Goal: Task Accomplishment & Management: Manage account settings

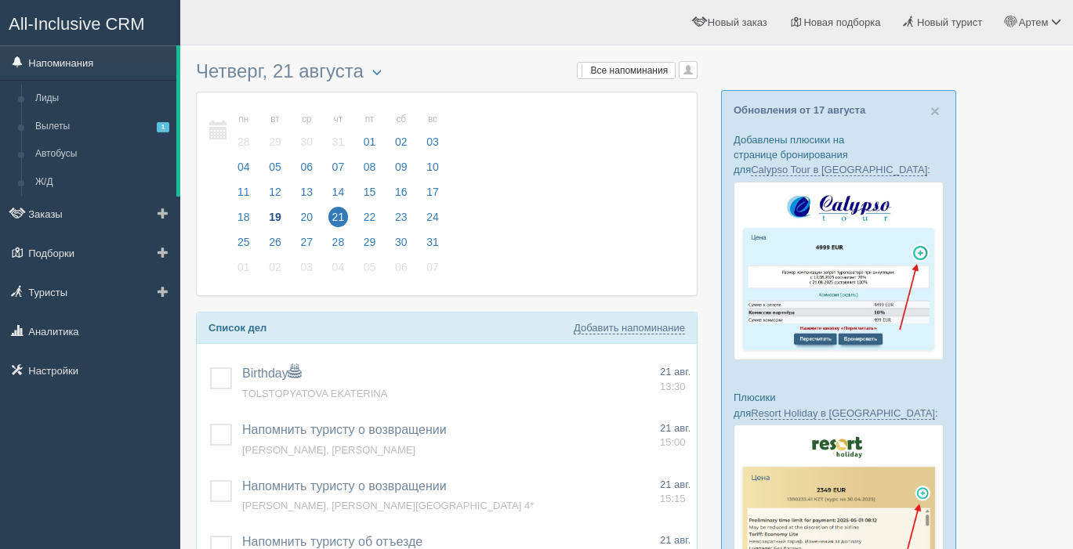
click at [60, 60] on link "Напоминания" at bounding box center [88, 62] width 176 height 34
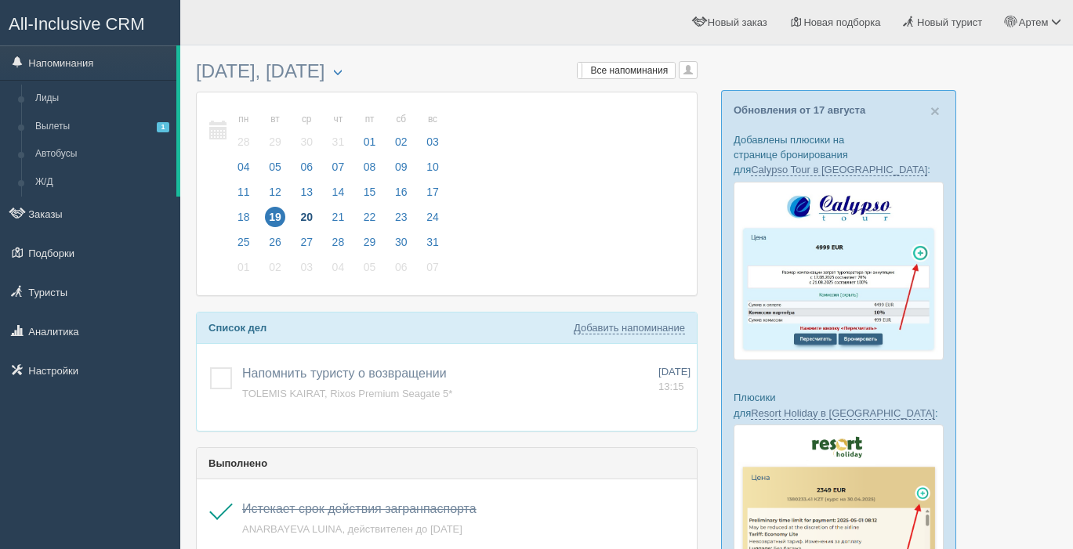
click at [297, 220] on span "20" at bounding box center [306, 217] width 20 height 20
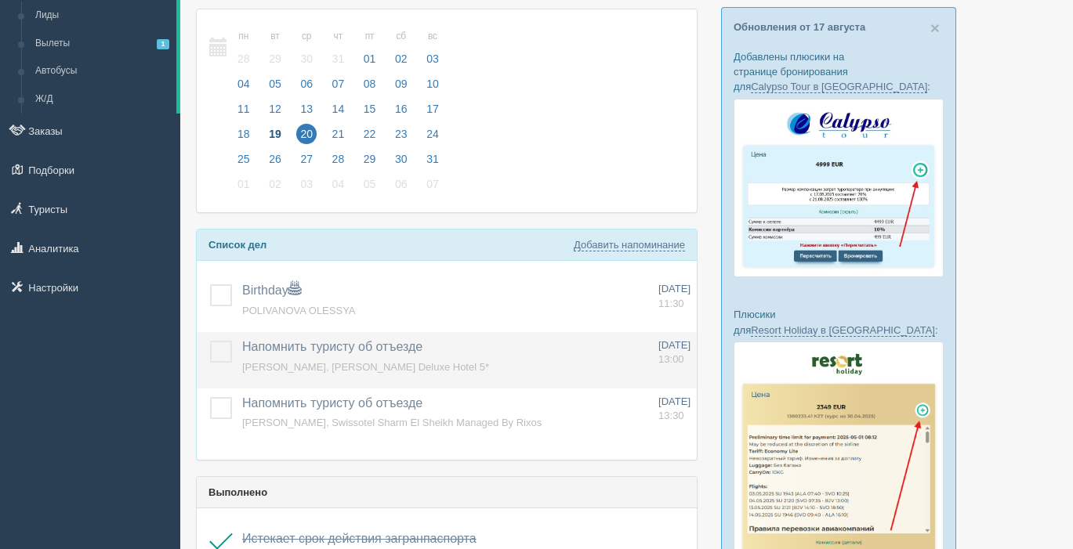
scroll to position [89, 0]
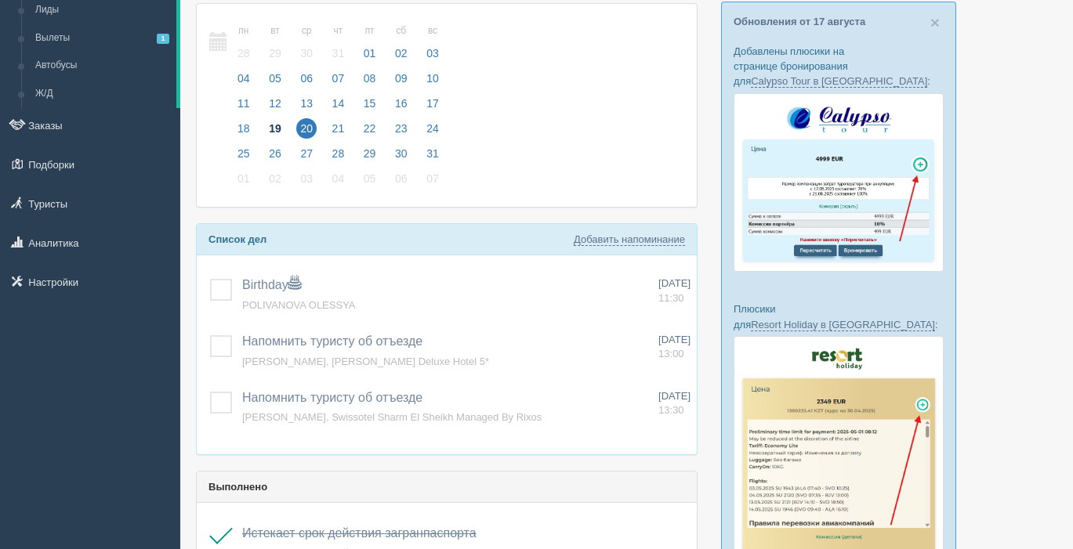
click at [271, 126] on span "19" at bounding box center [275, 128] width 20 height 20
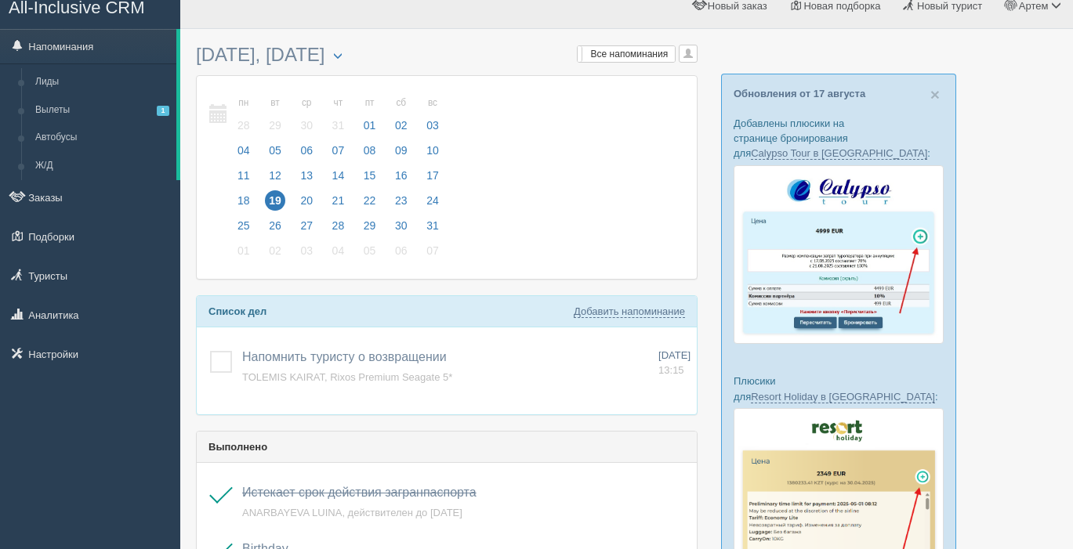
scroll to position [15, 0]
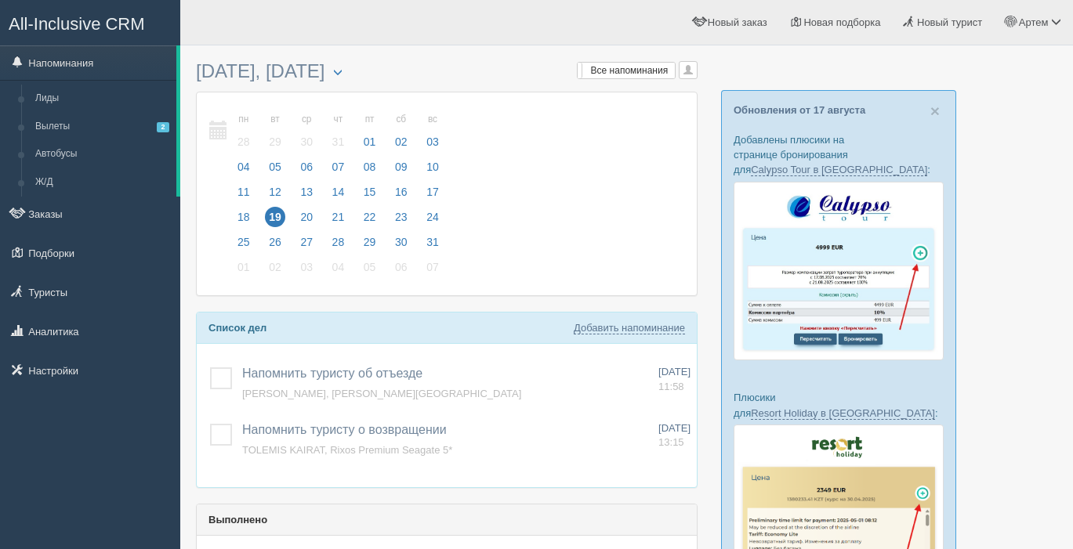
scroll to position [15, 0]
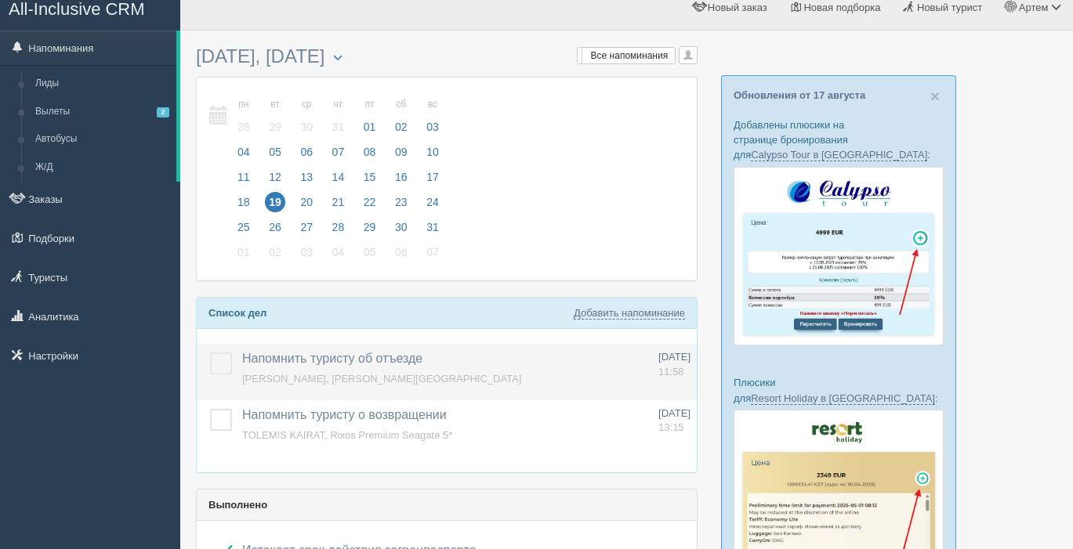
click at [210, 353] on label at bounding box center [210, 353] width 0 height 0
click at [0, 0] on input "checkbox" at bounding box center [0, 0] width 0 height 0
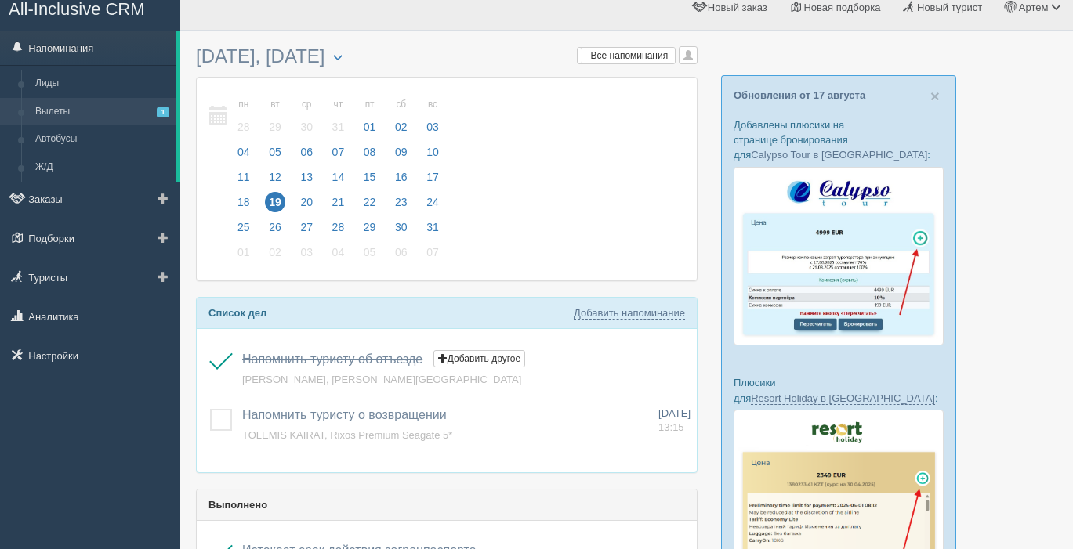
click at [70, 112] on link "Вылеты 1" at bounding box center [102, 112] width 148 height 28
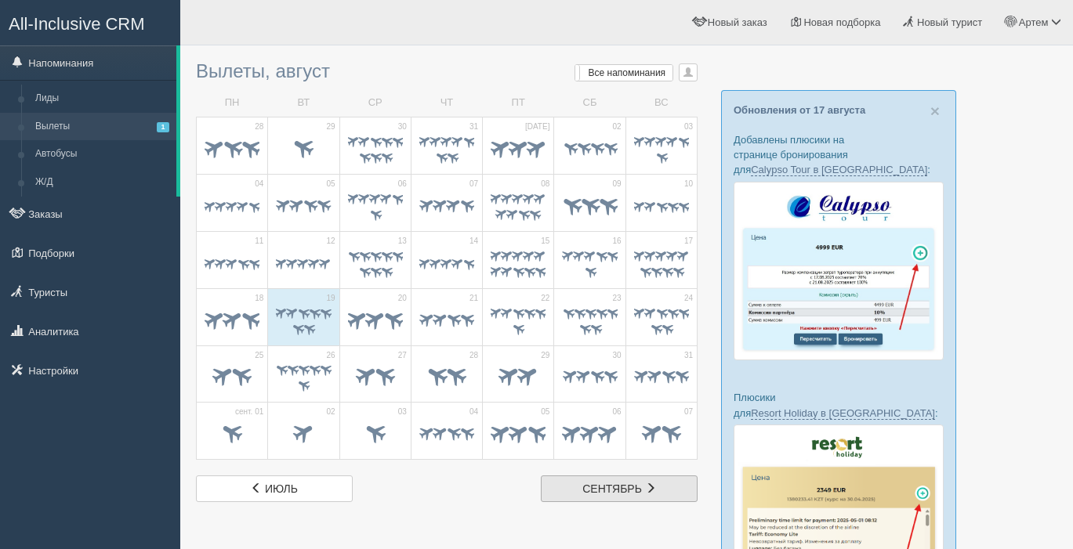
click at [608, 483] on span "сентябрь" at bounding box center [612, 489] width 60 height 13
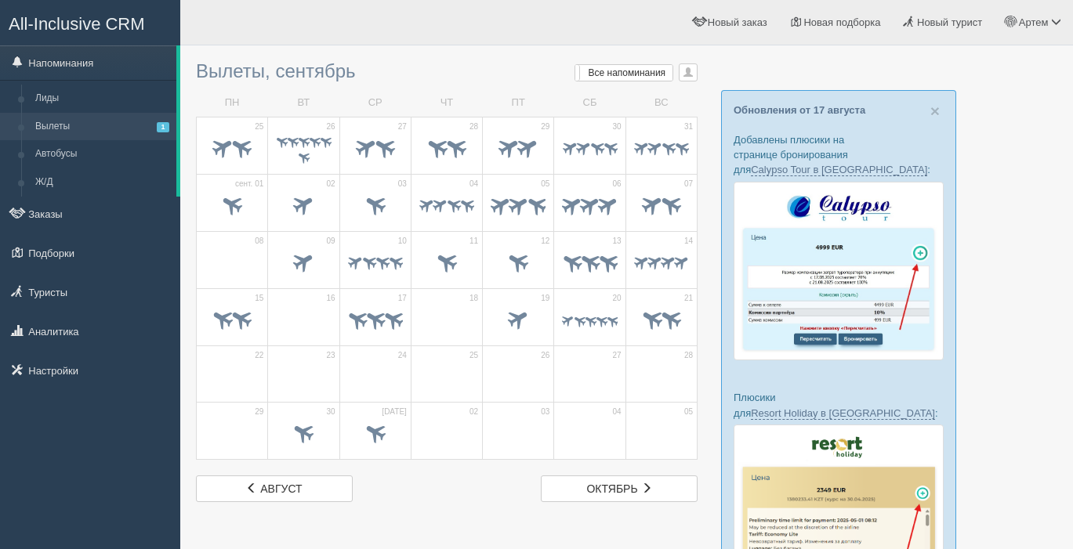
scroll to position [1, 0]
click at [38, 52] on link "Напоминания" at bounding box center [88, 62] width 176 height 34
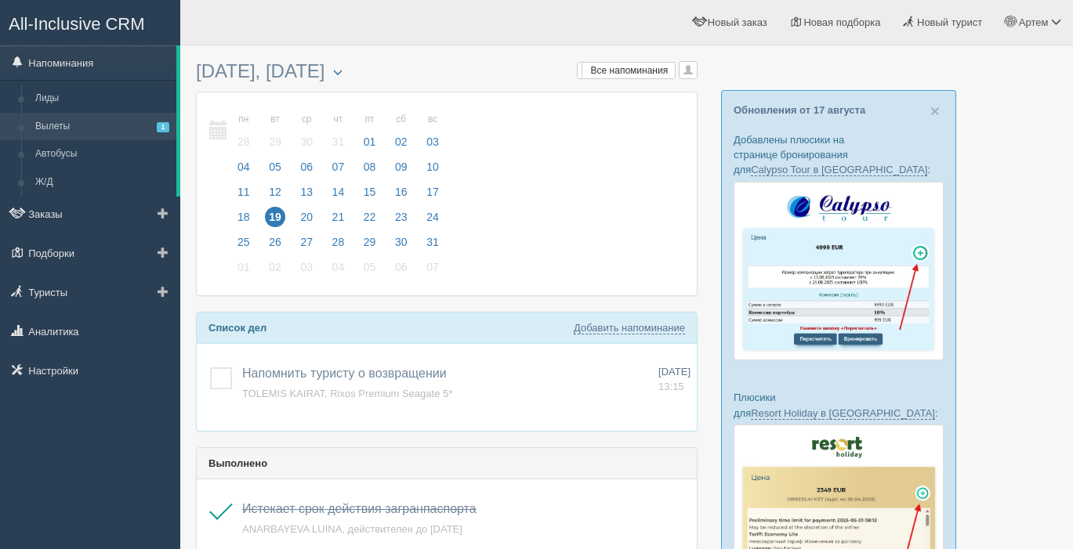
click at [66, 125] on link "Вылеты 1" at bounding box center [102, 127] width 148 height 28
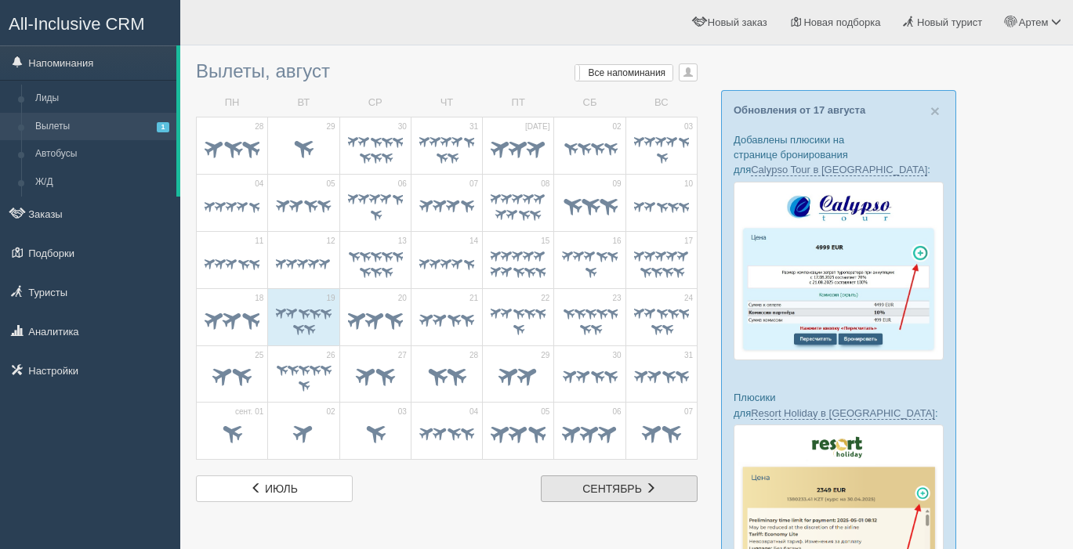
click at [622, 483] on span "сентябрь" at bounding box center [612, 489] width 60 height 13
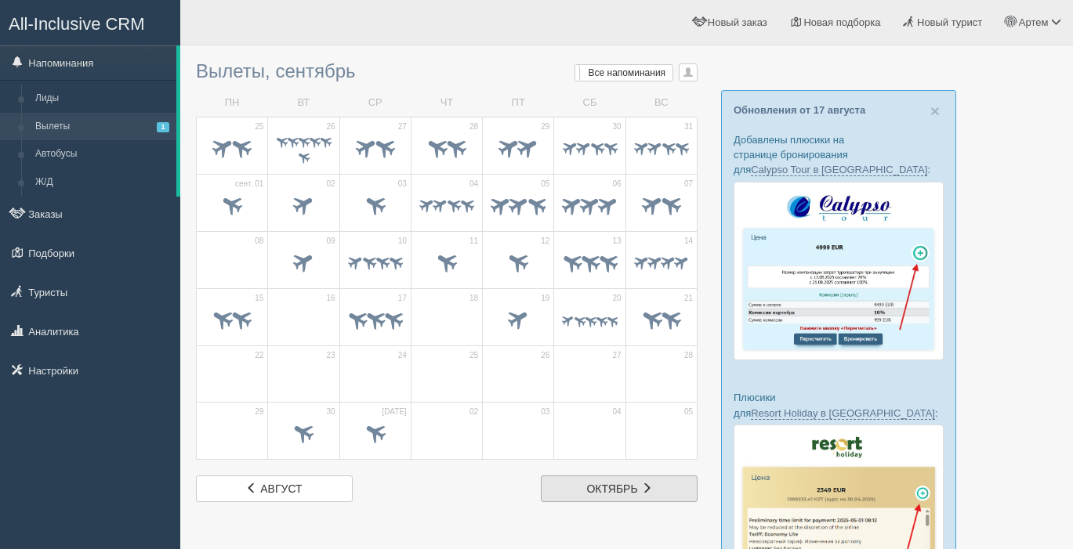
click at [641, 486] on span at bounding box center [646, 488] width 11 height 11
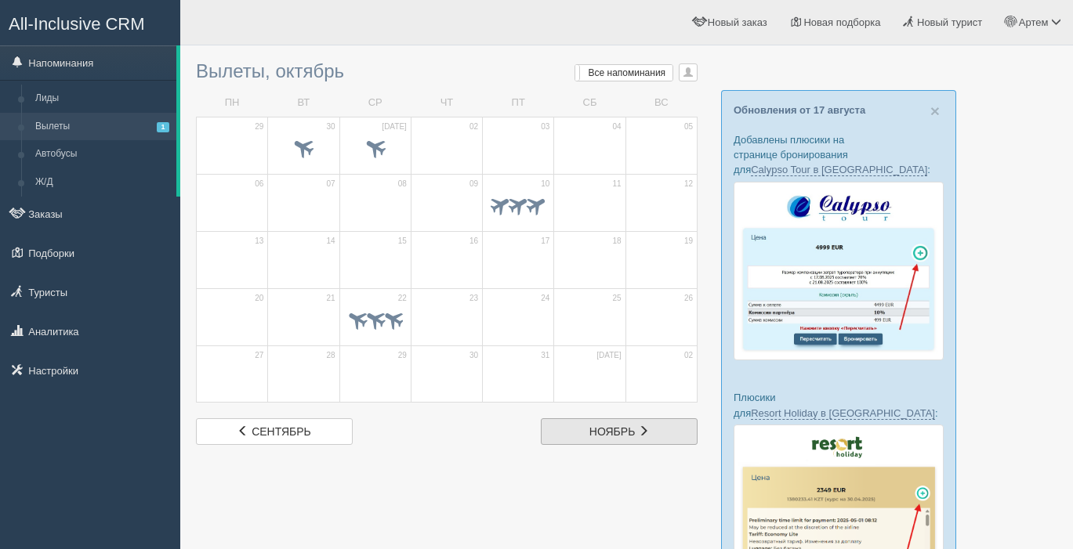
click at [641, 422] on link "нояб. ноябрь" at bounding box center [619, 431] width 157 height 27
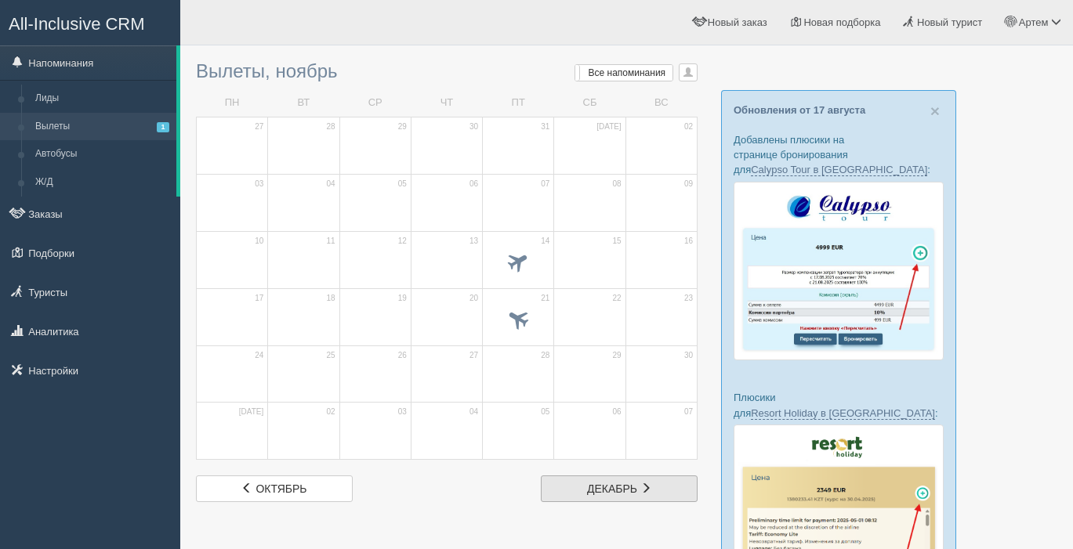
click at [617, 495] on link "дек. декабрь" at bounding box center [619, 489] width 157 height 27
click at [630, 489] on span "январь" at bounding box center [612, 489] width 45 height 13
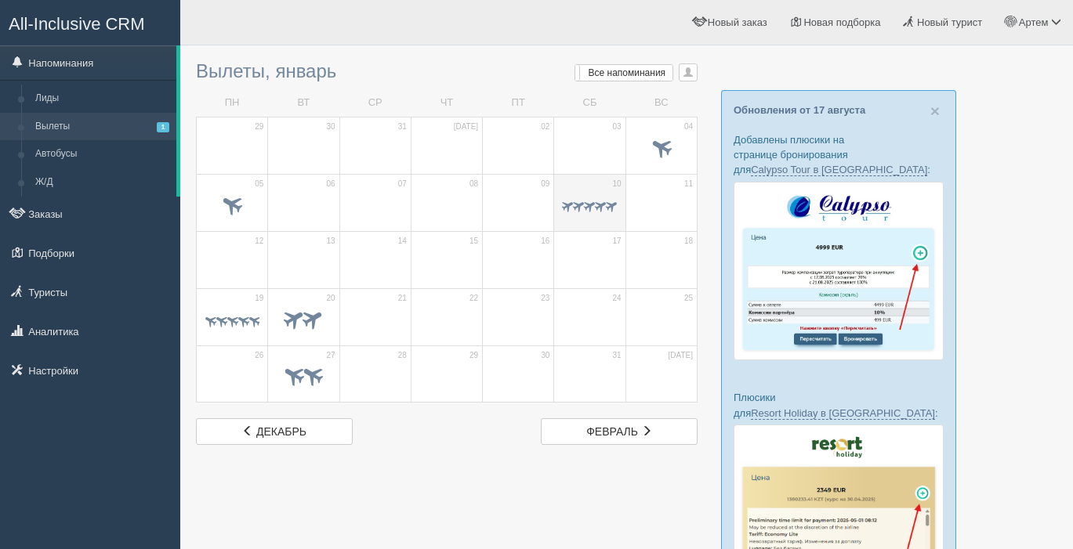
click at [595, 205] on span at bounding box center [600, 205] width 15 height 15
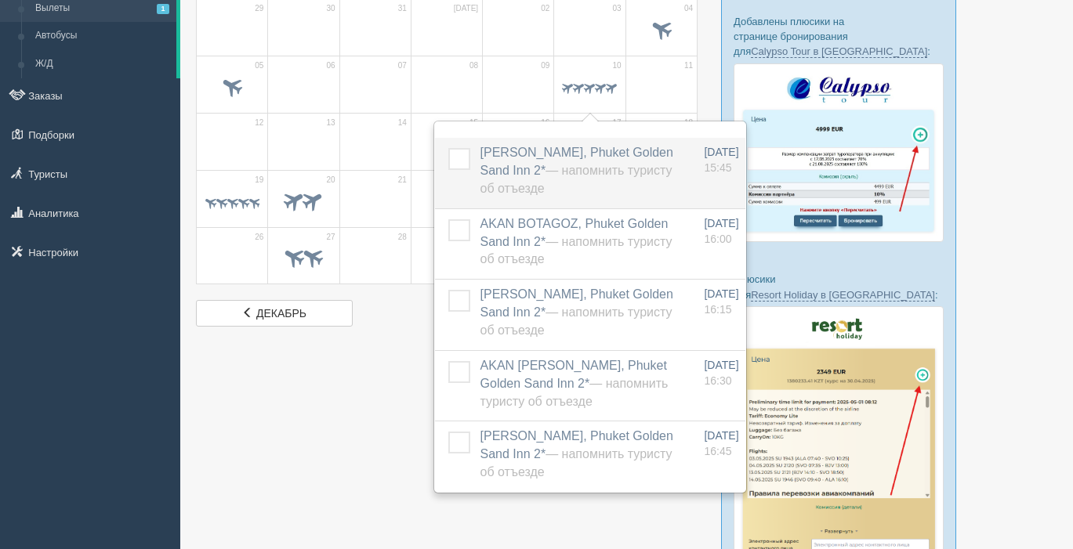
scroll to position [124, 0]
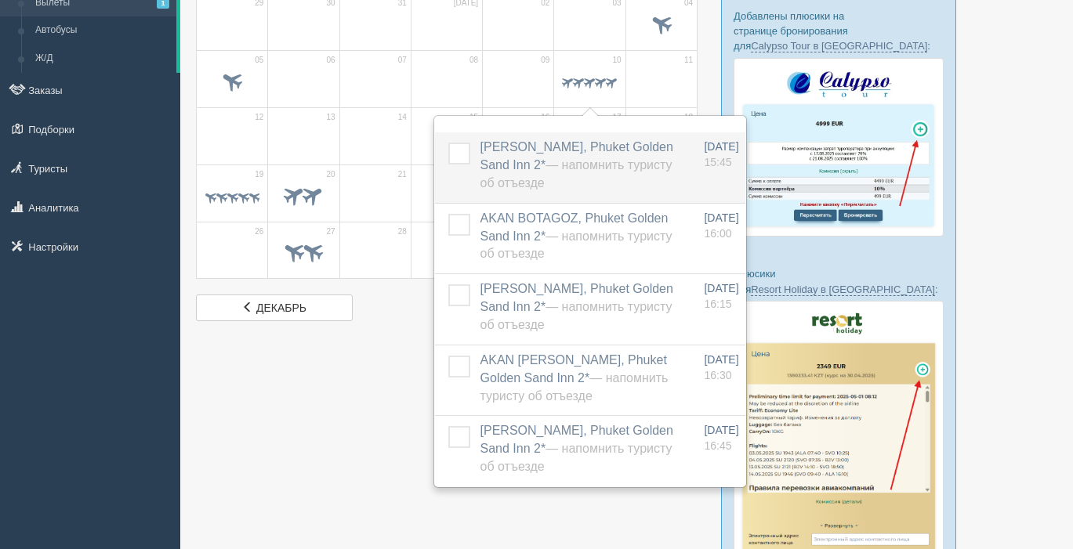
click at [448, 143] on label at bounding box center [448, 143] width 0 height 0
click at [0, 0] on input "checkbox" at bounding box center [0, 0] width 0 height 0
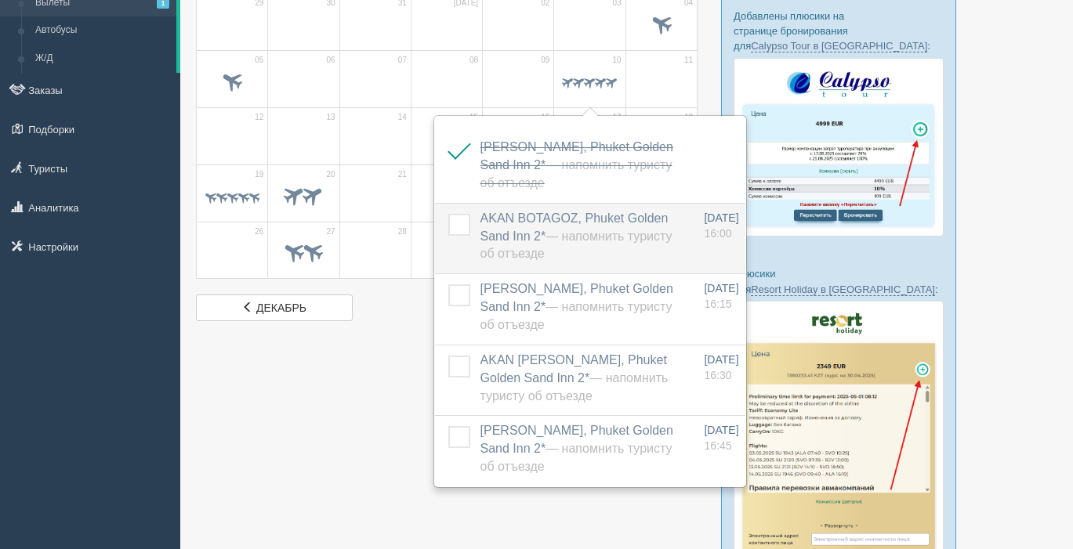
click at [448, 214] on label at bounding box center [448, 214] width 0 height 0
click at [0, 0] on input "checkbox" at bounding box center [0, 0] width 0 height 0
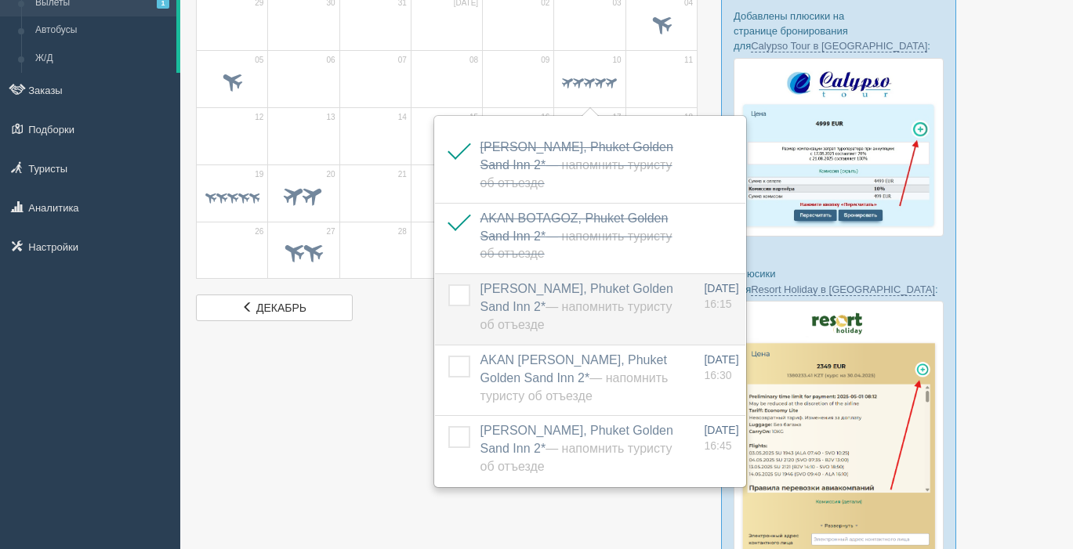
click at [448, 284] on label at bounding box center [448, 284] width 0 height 0
click at [0, 0] on input "checkbox" at bounding box center [0, 0] width 0 height 0
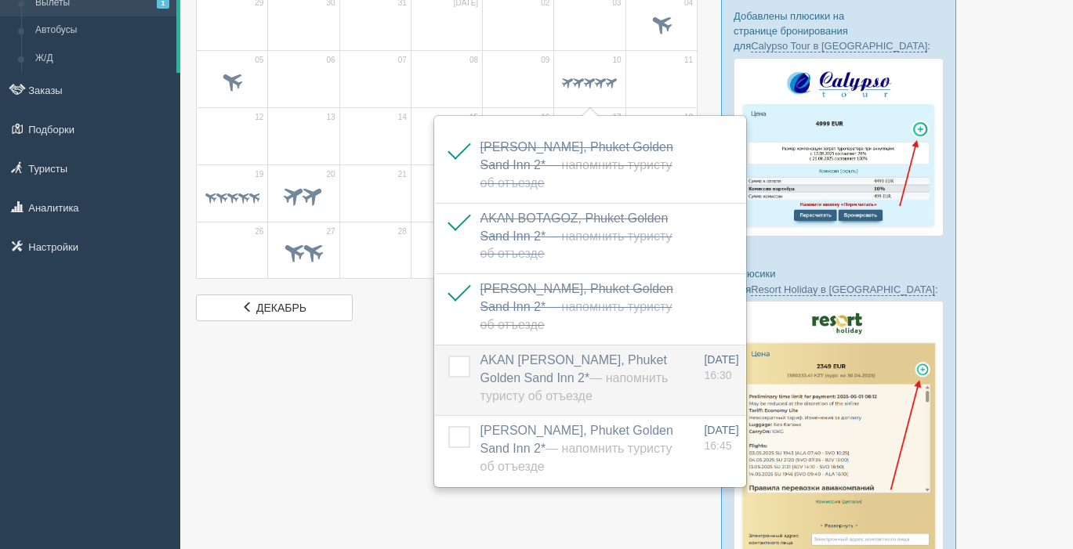
click at [459, 379] on td at bounding box center [454, 380] width 39 height 71
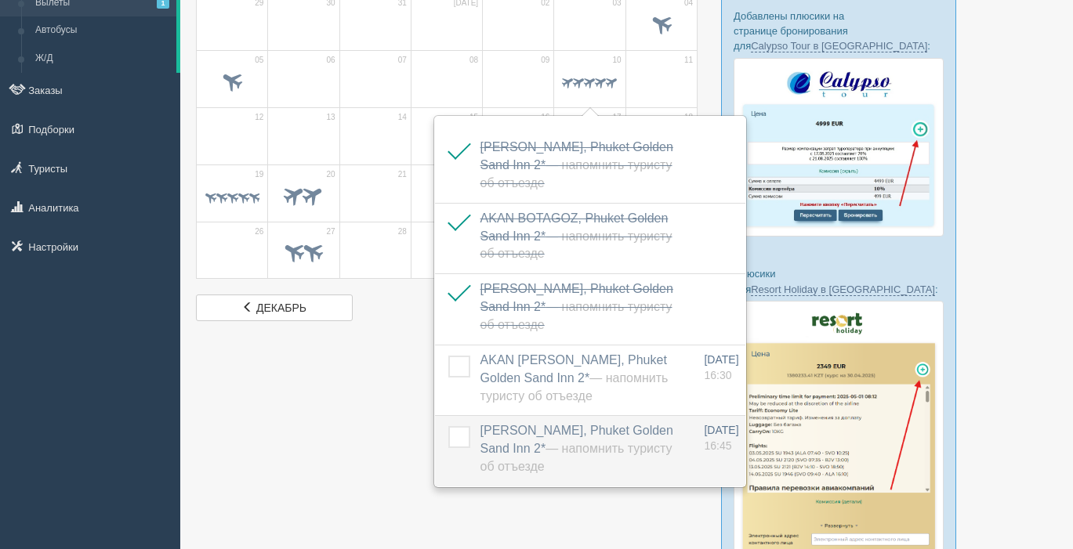
click at [448, 426] on label at bounding box center [448, 426] width 0 height 0
click at [0, 0] on input "checkbox" at bounding box center [0, 0] width 0 height 0
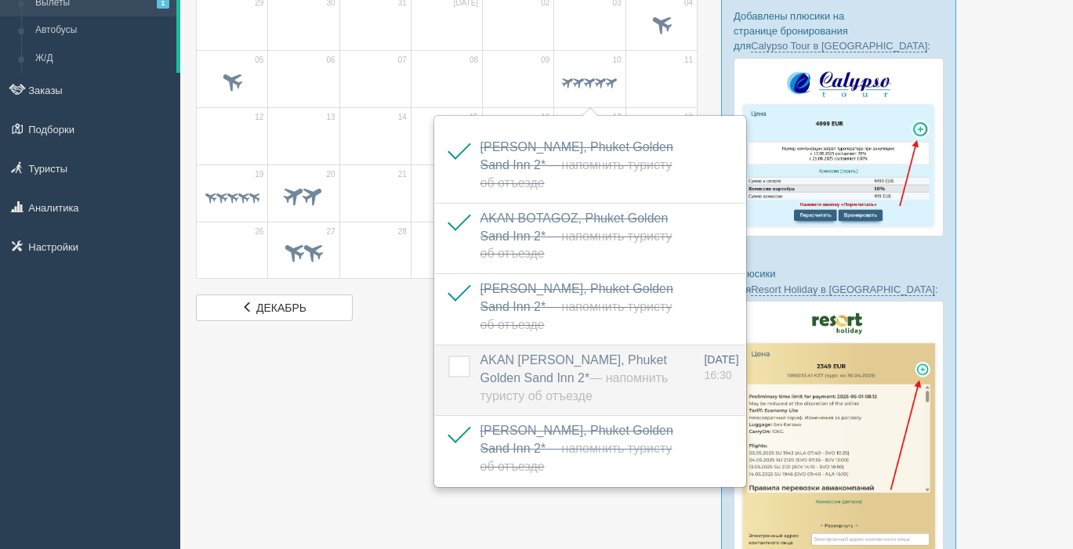
click at [448, 356] on label at bounding box center [448, 356] width 0 height 0
click at [0, 0] on input "checkbox" at bounding box center [0, 0] width 0 height 0
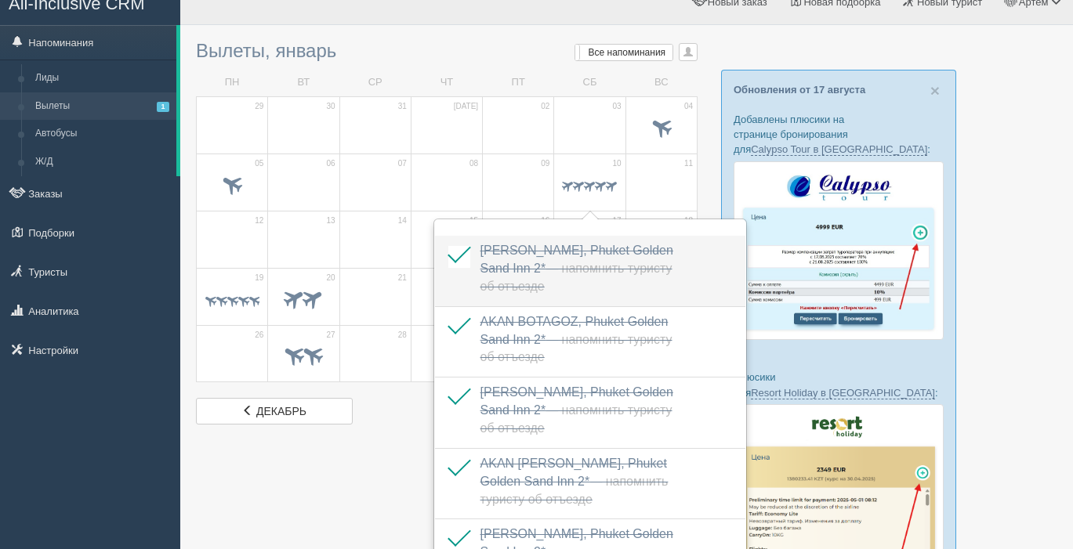
scroll to position [22, 0]
drag, startPoint x: 460, startPoint y: 256, endPoint x: 455, endPoint y: 302, distance: 46.5
click at [448, 244] on label at bounding box center [448, 244] width 0 height 0
click at [0, 0] on input "checkbox" at bounding box center [0, 0] width 0 height 0
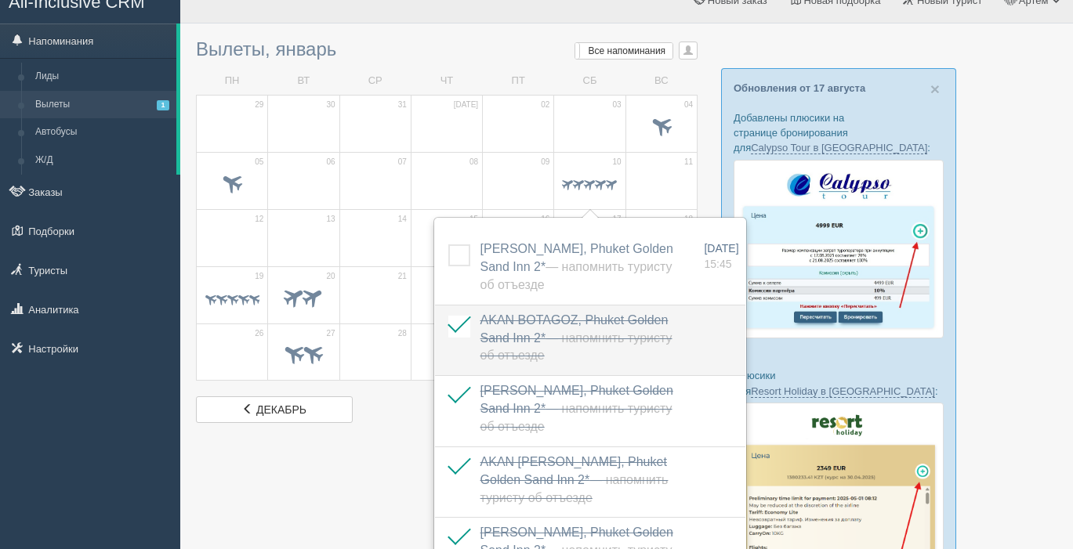
click at [448, 316] on label at bounding box center [448, 316] width 0 height 0
click at [0, 0] on input "checkbox" at bounding box center [0, 0] width 0 height 0
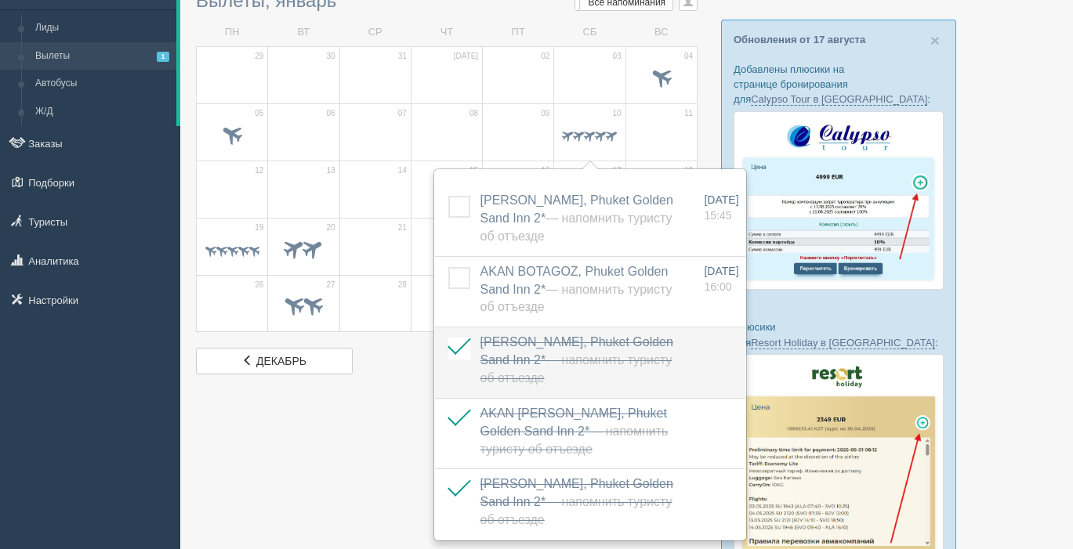
click at [448, 338] on label at bounding box center [448, 338] width 0 height 0
click at [0, 0] on input "checkbox" at bounding box center [0, 0] width 0 height 0
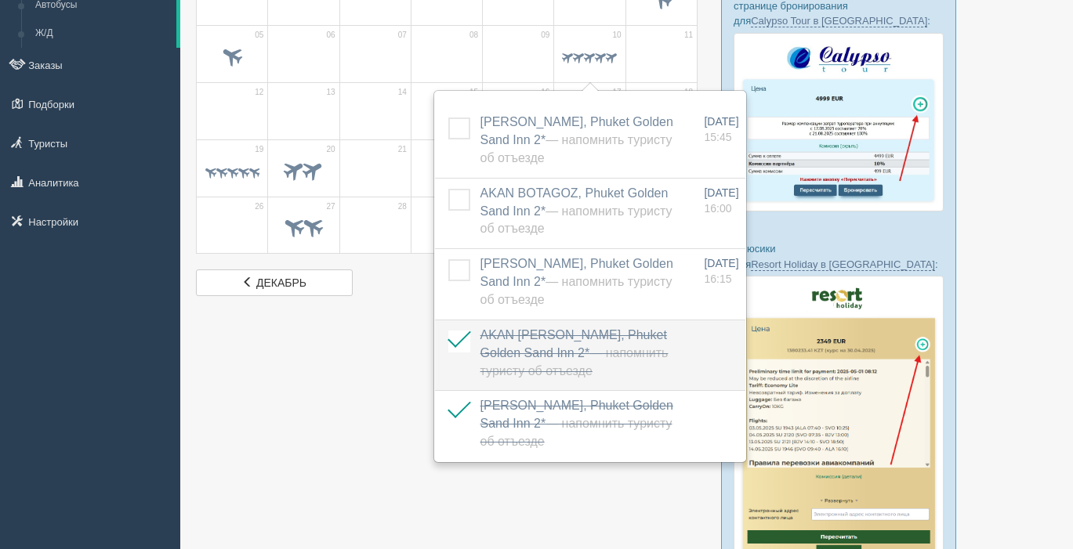
click at [448, 331] on label at bounding box center [448, 331] width 0 height 0
click at [0, 0] on input "checkbox" at bounding box center [0, 0] width 0 height 0
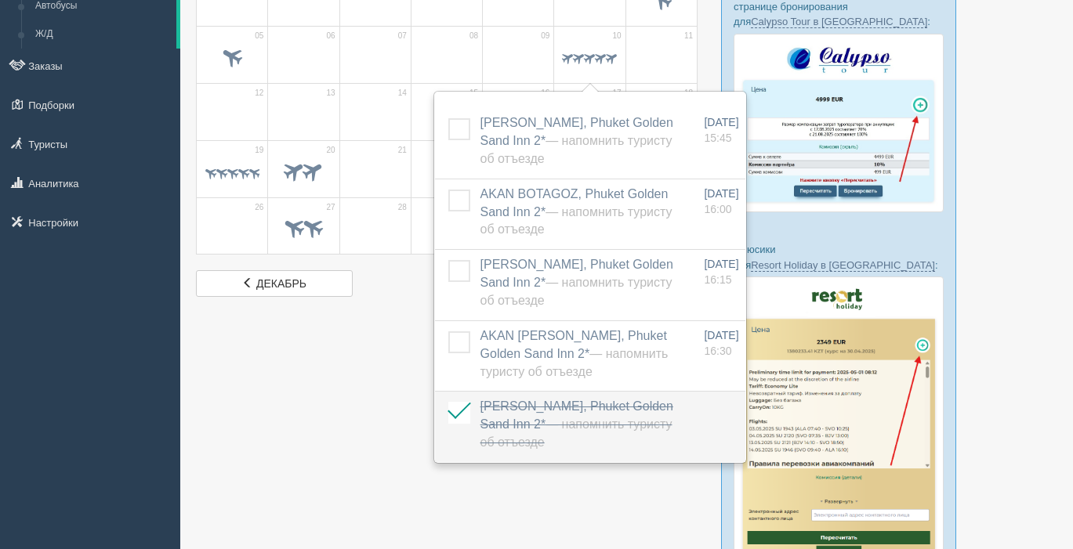
click at [448, 402] on label at bounding box center [448, 402] width 0 height 0
click at [0, 0] on input "checkbox" at bounding box center [0, 0] width 0 height 0
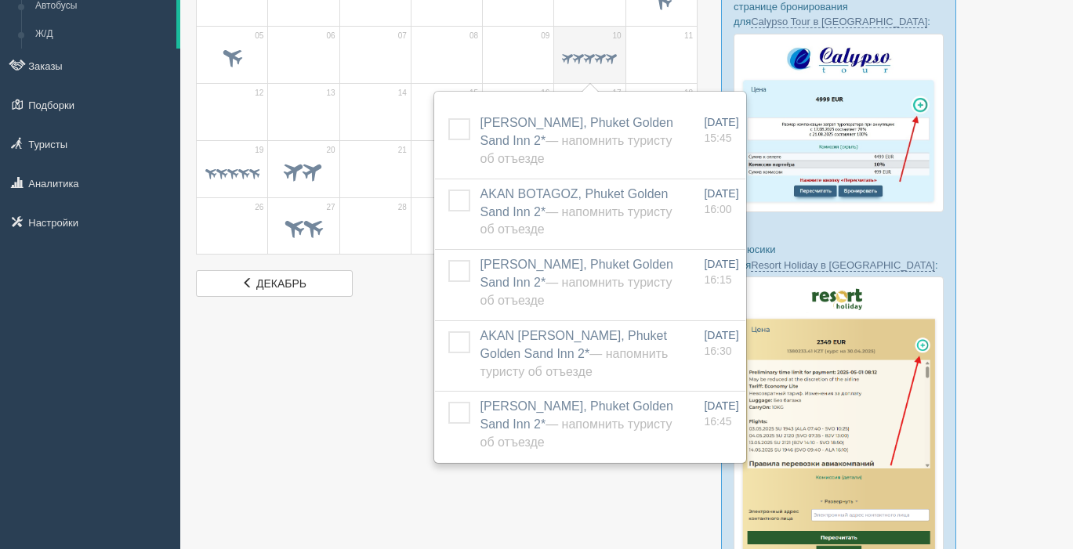
click at [578, 58] on span at bounding box center [578, 57] width 15 height 15
click at [588, 34] on td "10" at bounding box center [589, 53] width 71 height 57
click at [212, 345] on div at bounding box center [626, 380] width 861 height 952
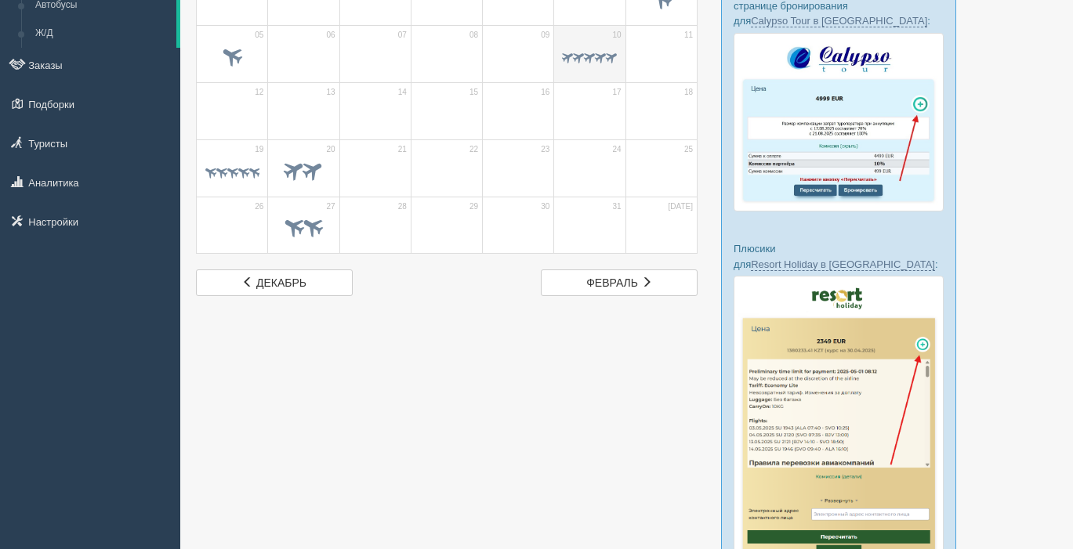
click at [596, 59] on span at bounding box center [600, 56] width 15 height 15
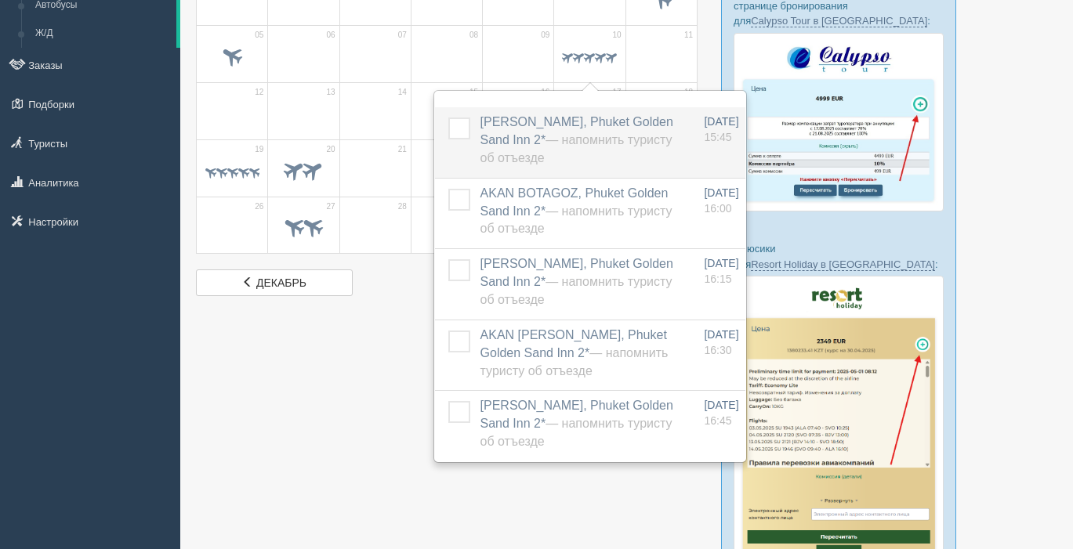
click at [512, 124] on span "YERMAKOVA IRINA, Phuket Golden Sand Inn 2* — Напомнить туристу об отъезде" at bounding box center [576, 139] width 193 height 49
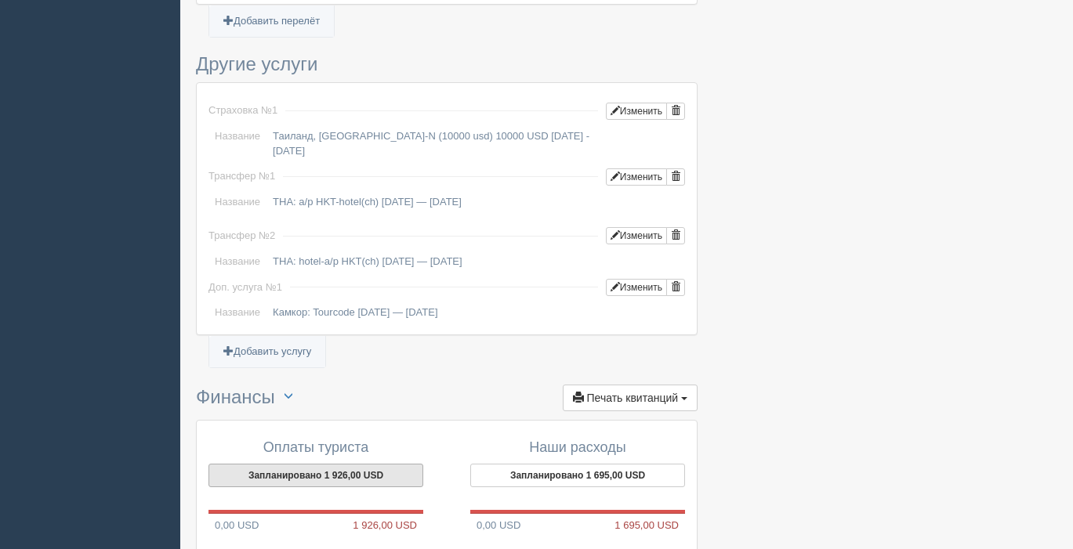
scroll to position [1349, 0]
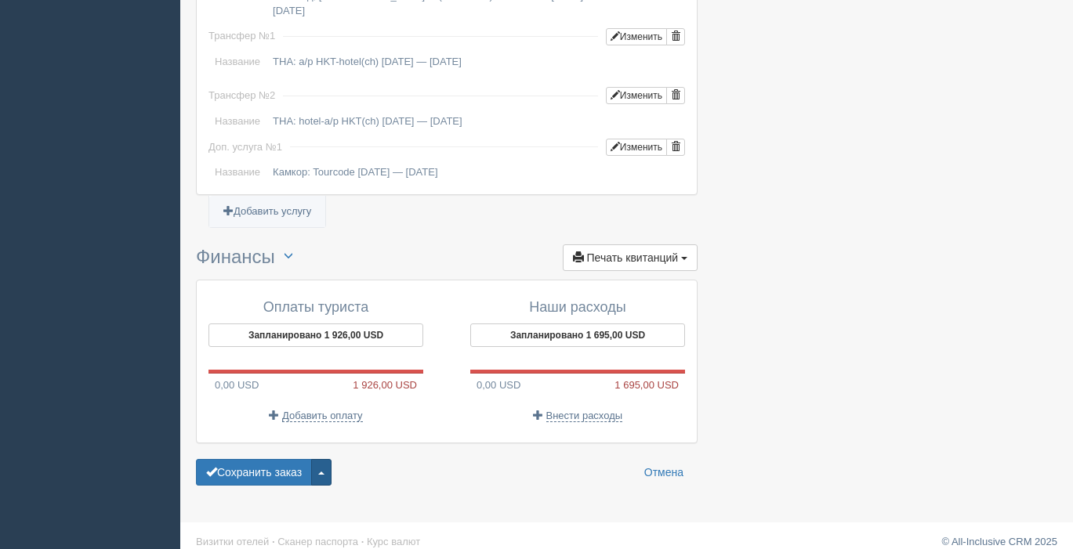
click at [331, 460] on button "button" at bounding box center [321, 472] width 20 height 27
click at [290, 436] on link "Удалить заказ" at bounding box center [264, 445] width 134 height 26
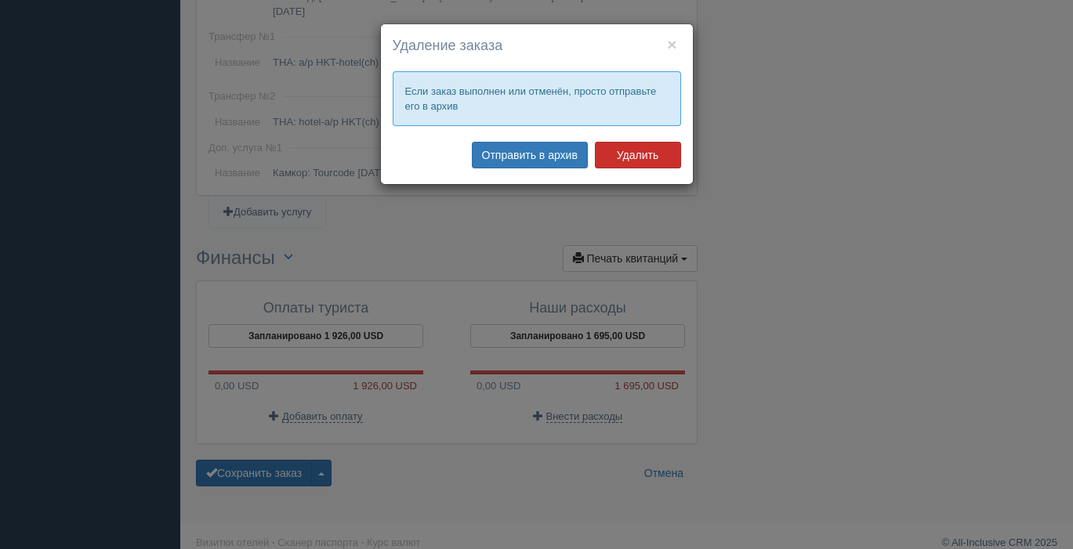
click at [643, 159] on button "Удалить" at bounding box center [638, 155] width 86 height 27
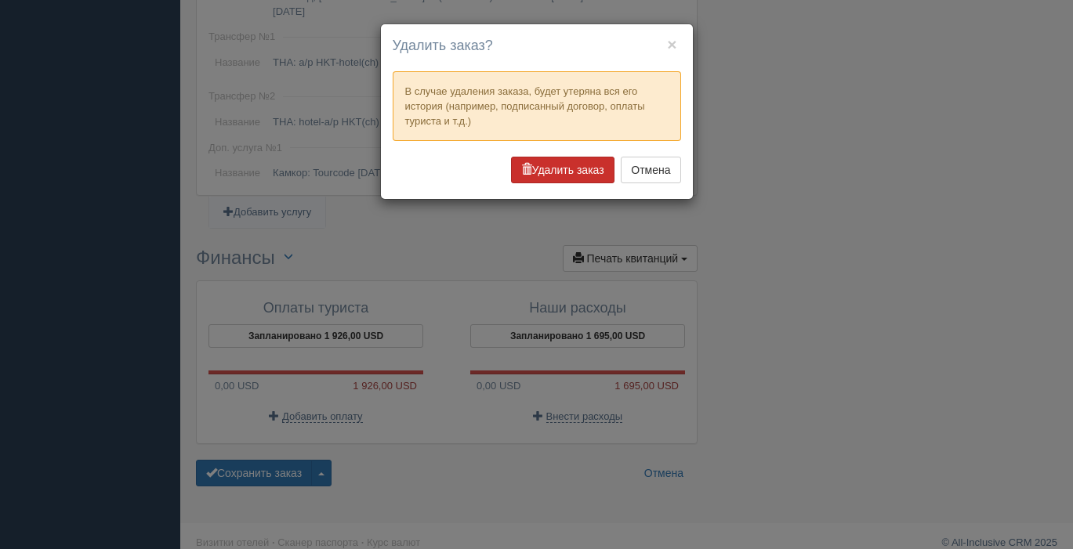
click at [551, 171] on button "Удалить заказ" at bounding box center [562, 170] width 103 height 27
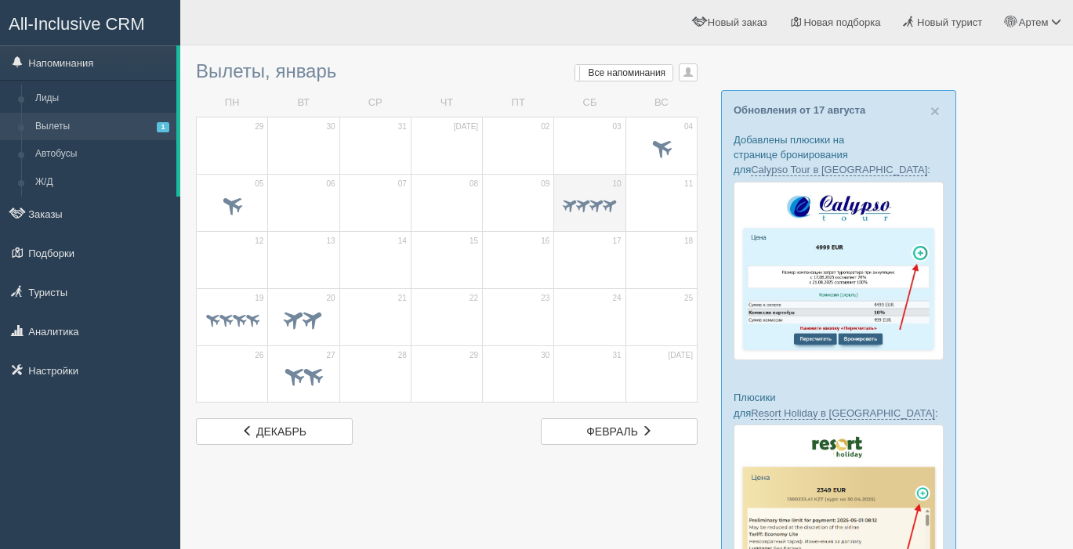
click at [600, 206] on span at bounding box center [609, 205] width 18 height 18
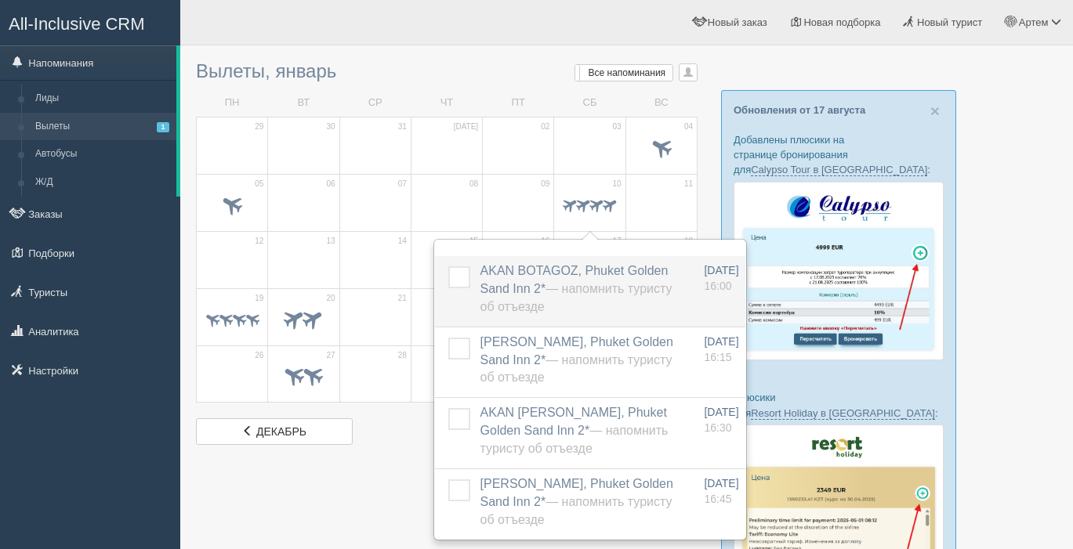
click at [527, 272] on span "AKAN BOTAGOZ, Phuket Golden Sand Inn 2* — Напомнить туристу об отъезде" at bounding box center [576, 288] width 192 height 49
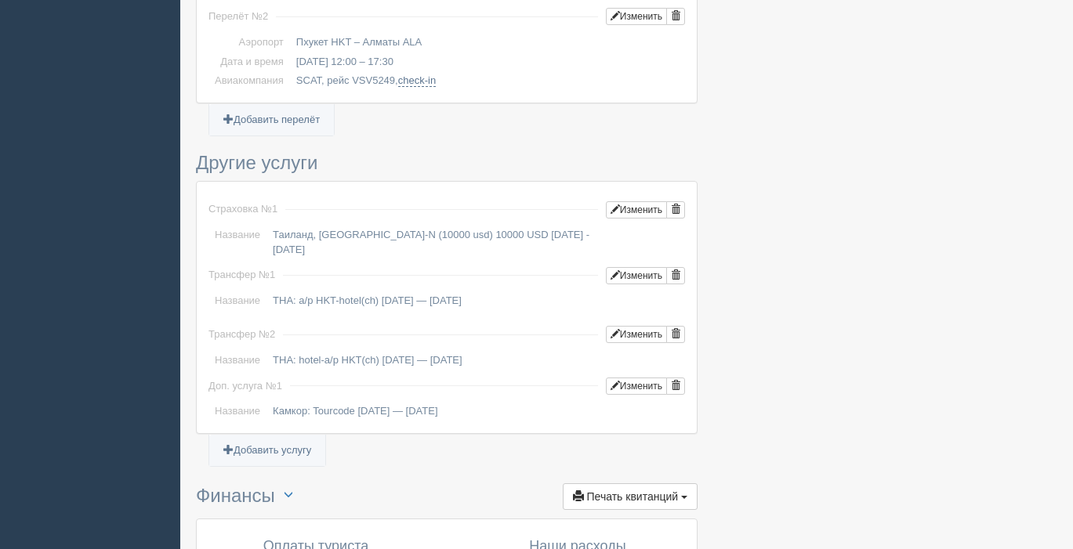
scroll to position [1349, 0]
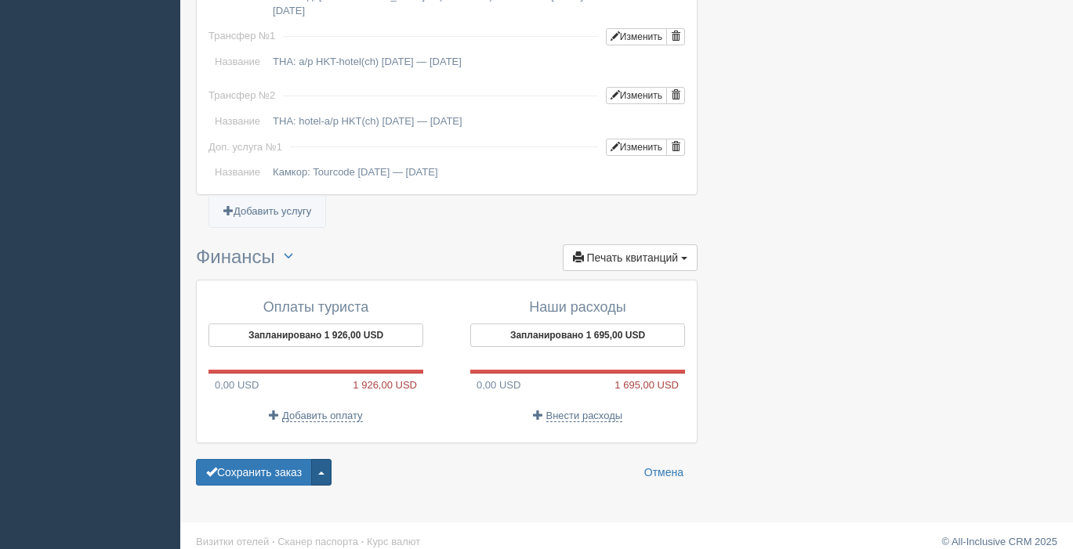
click at [328, 461] on button "button" at bounding box center [321, 472] width 20 height 27
click at [273, 431] on link "Удалить заказ" at bounding box center [264, 444] width 134 height 26
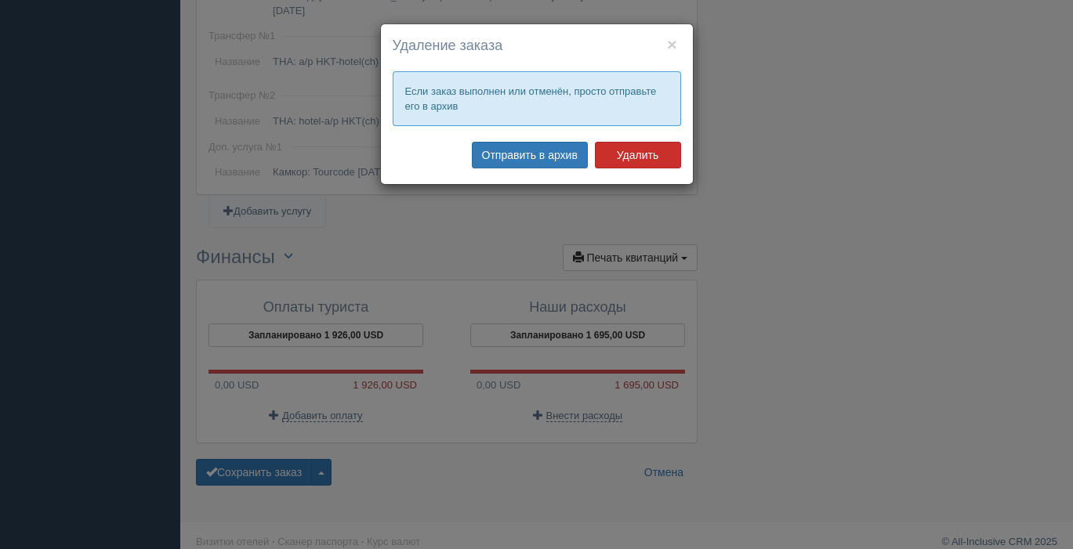
click at [610, 160] on button "Удалить" at bounding box center [638, 155] width 86 height 27
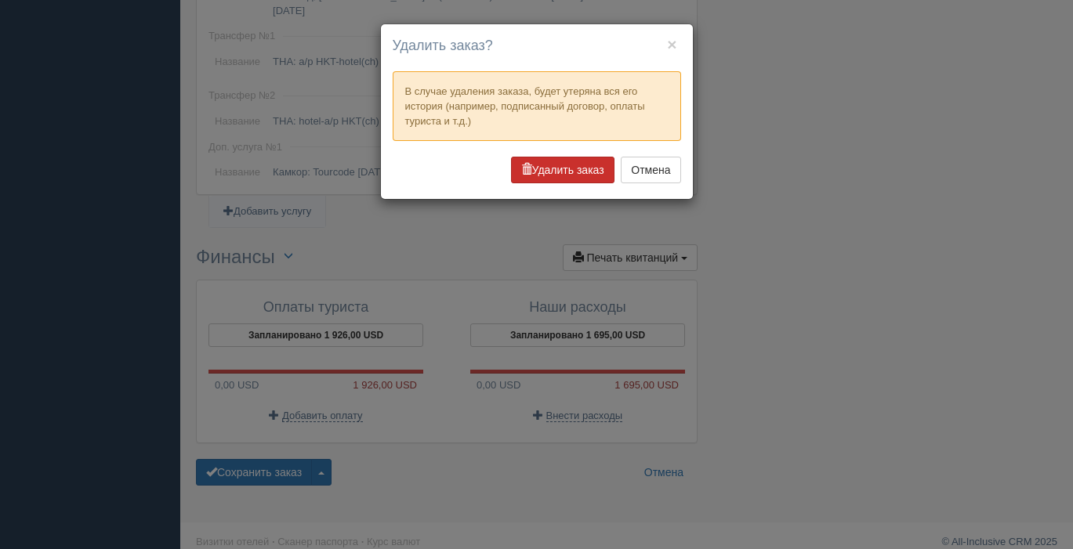
click at [565, 172] on button "Удалить заказ" at bounding box center [562, 170] width 103 height 27
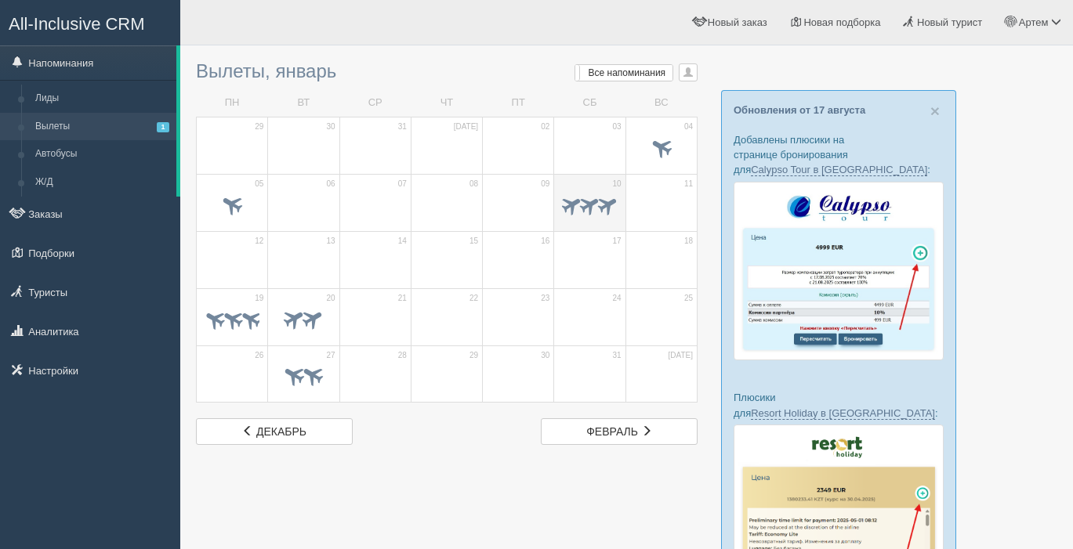
click at [590, 212] on span at bounding box center [589, 204] width 24 height 24
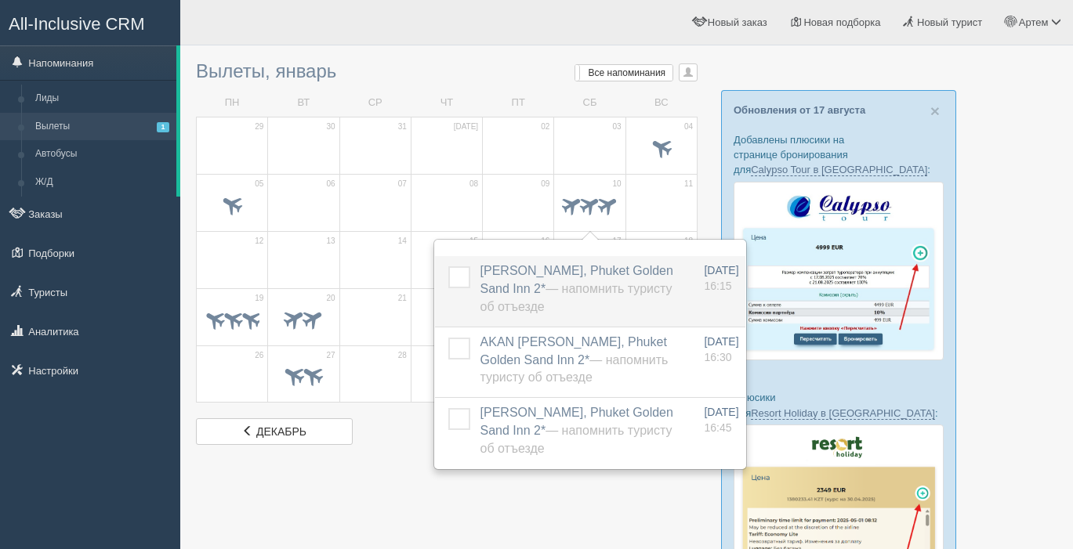
click at [581, 270] on span "[PERSON_NAME], Phuket [GEOGRAPHIC_DATA] 2* — Напомнить туристу об отъезде" at bounding box center [576, 288] width 193 height 49
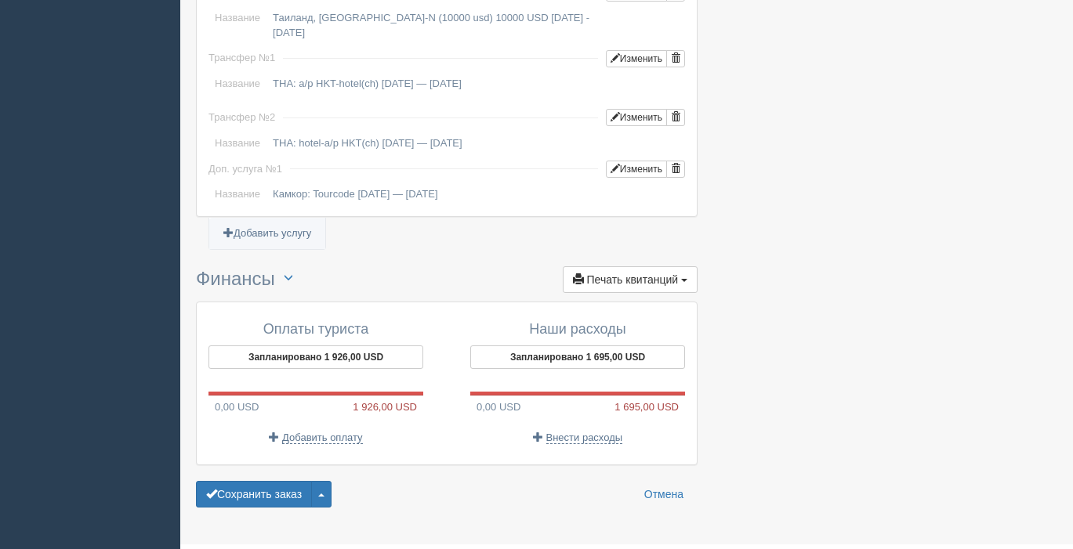
scroll to position [1349, 0]
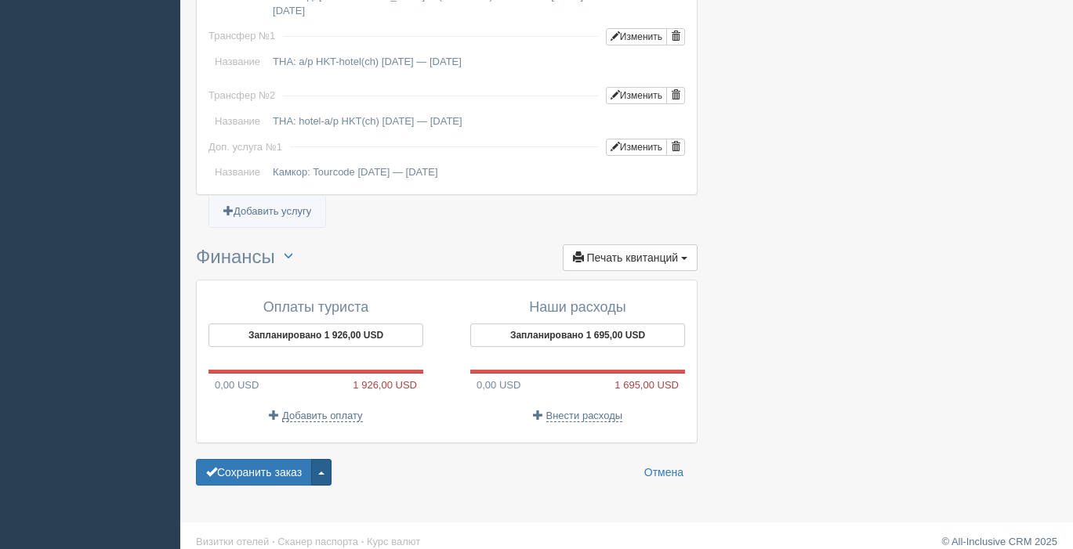
click at [324, 472] on span "button" at bounding box center [321, 473] width 6 height 3
click at [288, 431] on link "Удалить заказ" at bounding box center [264, 444] width 134 height 26
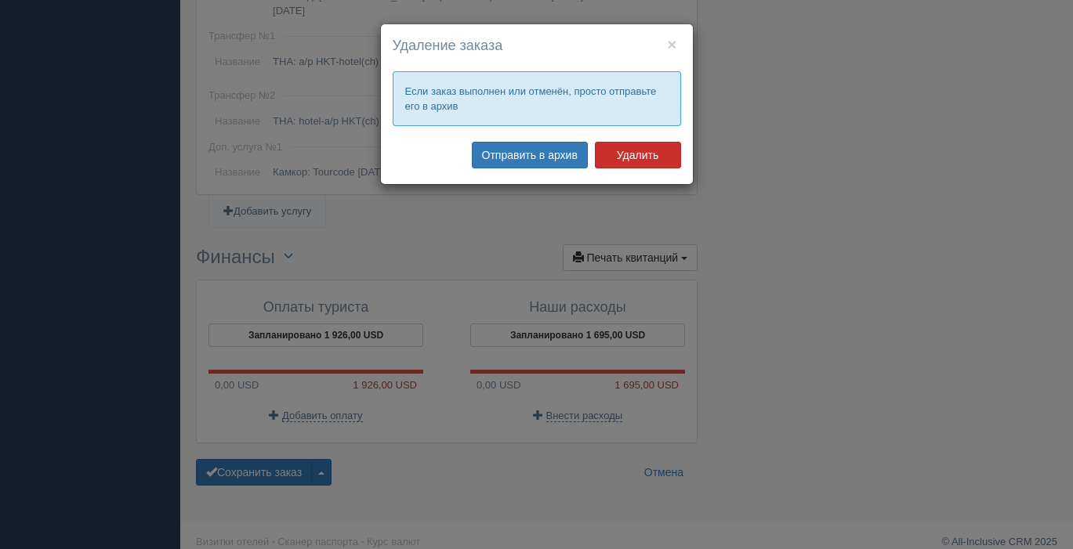
click at [634, 154] on button "Удалить" at bounding box center [638, 155] width 86 height 27
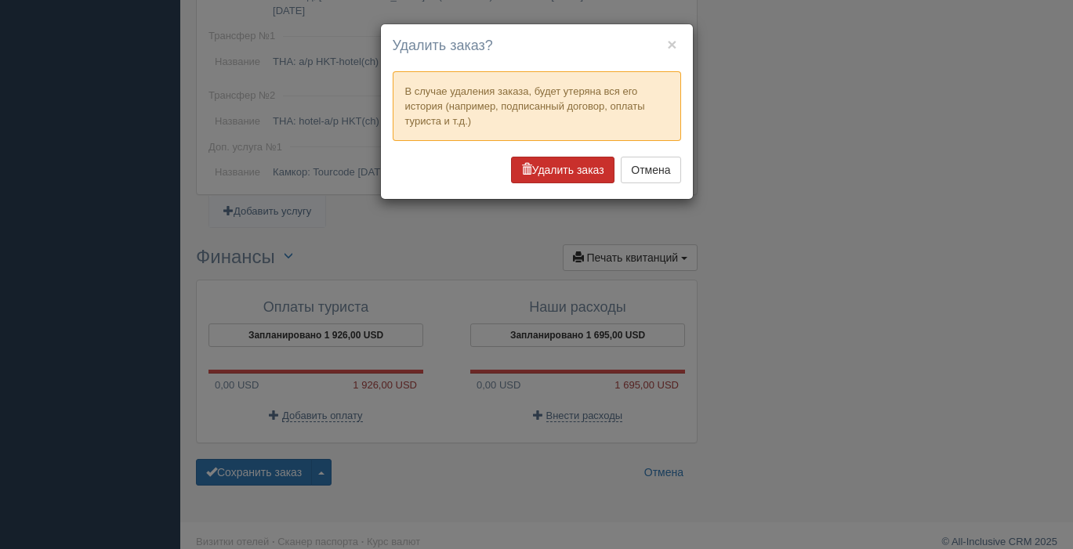
click at [545, 168] on button "Удалить заказ" at bounding box center [562, 170] width 103 height 27
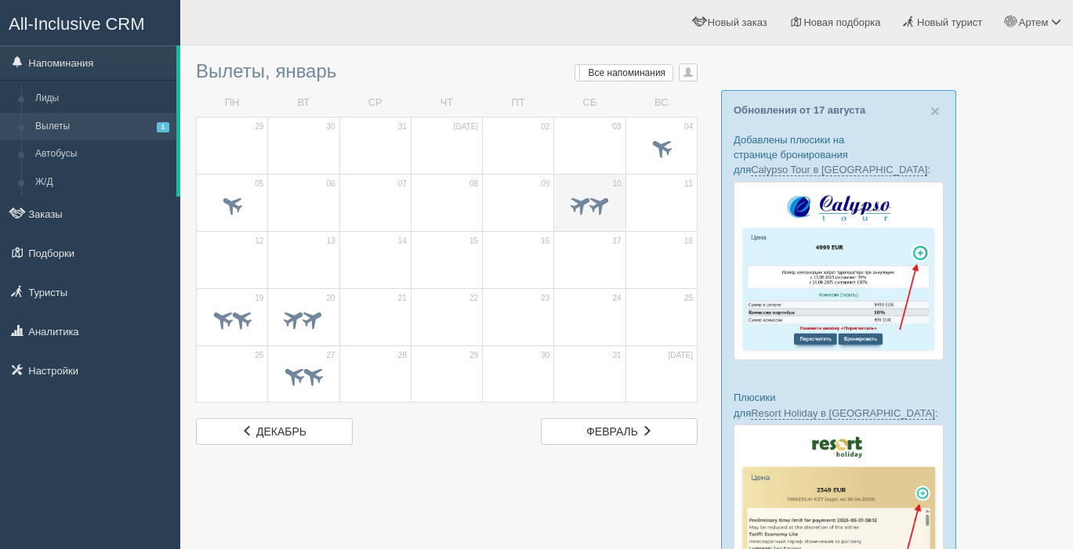
click at [577, 206] on span at bounding box center [580, 204] width 26 height 26
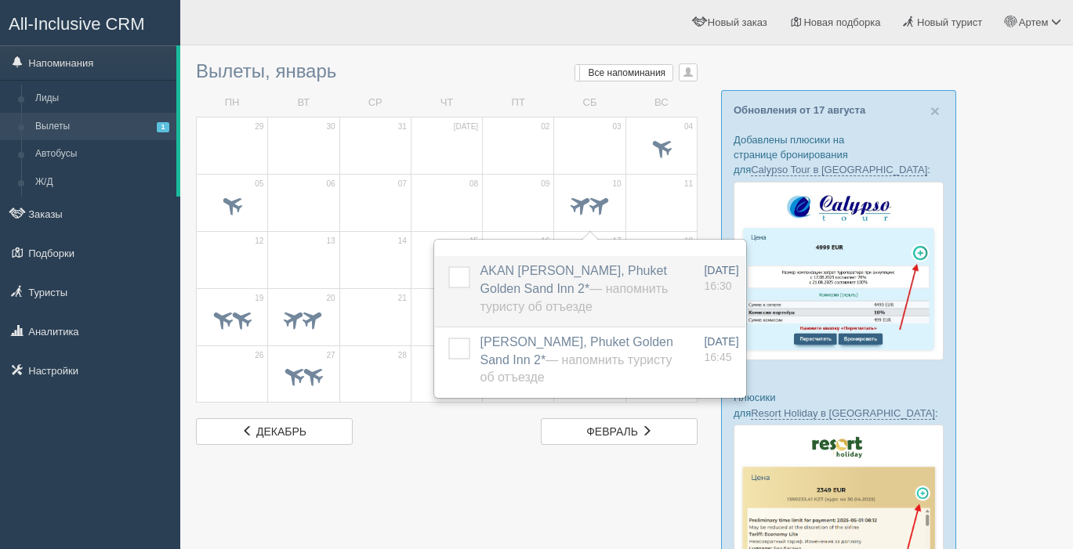
click at [521, 270] on span "AKAN [PERSON_NAME], Phuket [GEOGRAPHIC_DATA] 2* — Напомнить туристу об отъезде" at bounding box center [574, 288] width 188 height 49
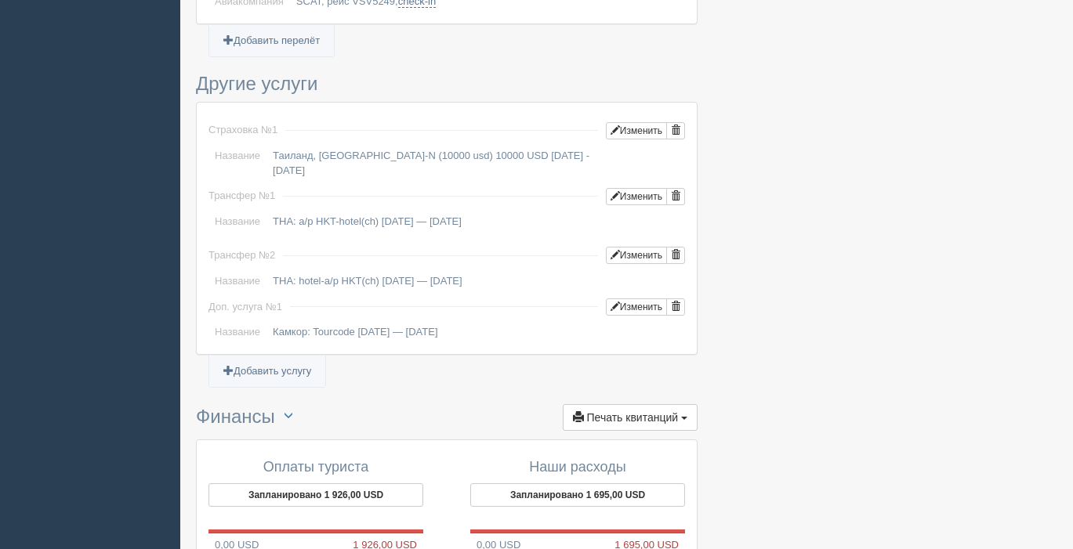
scroll to position [1349, 0]
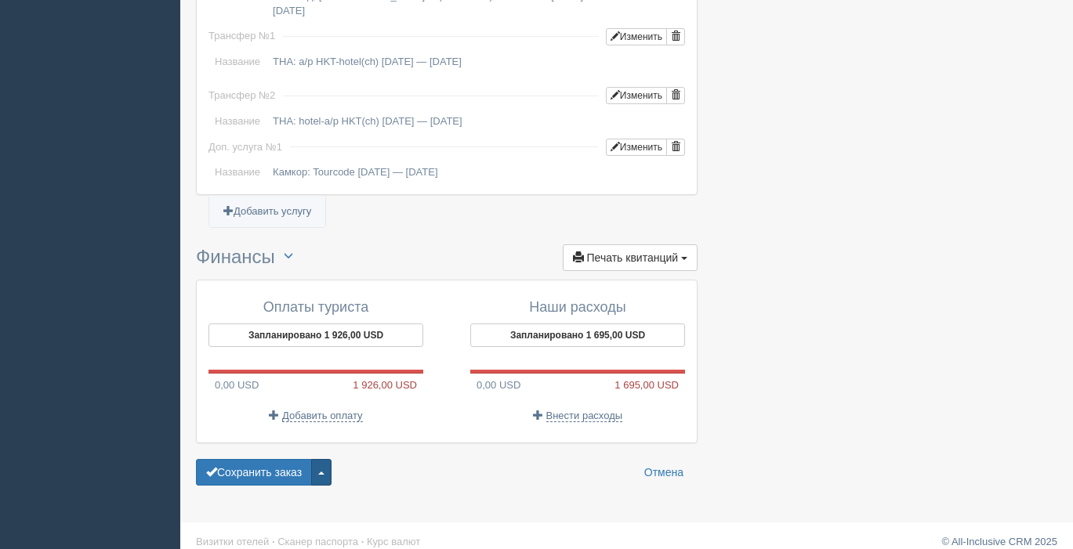
click at [331, 465] on button "button" at bounding box center [321, 472] width 20 height 27
click at [293, 433] on link "Удалить заказ" at bounding box center [264, 444] width 134 height 26
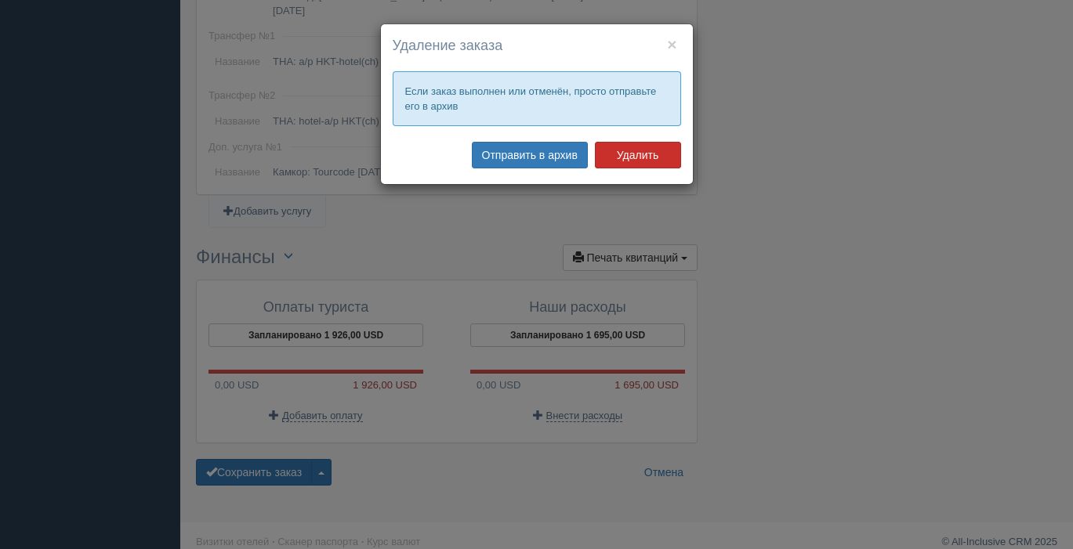
click at [623, 161] on button "Удалить" at bounding box center [638, 155] width 86 height 27
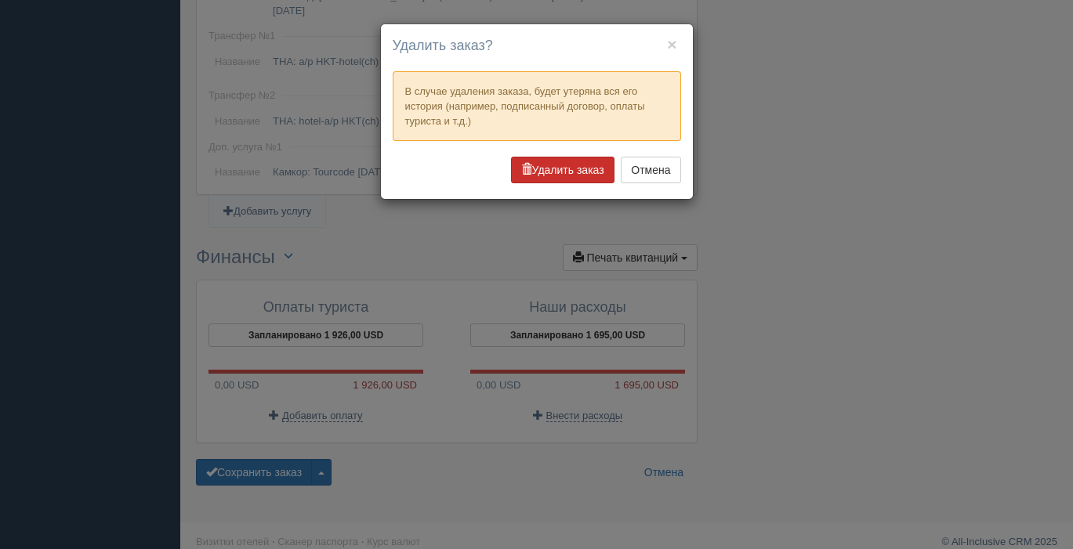
click at [571, 181] on button "Удалить заказ" at bounding box center [562, 170] width 103 height 27
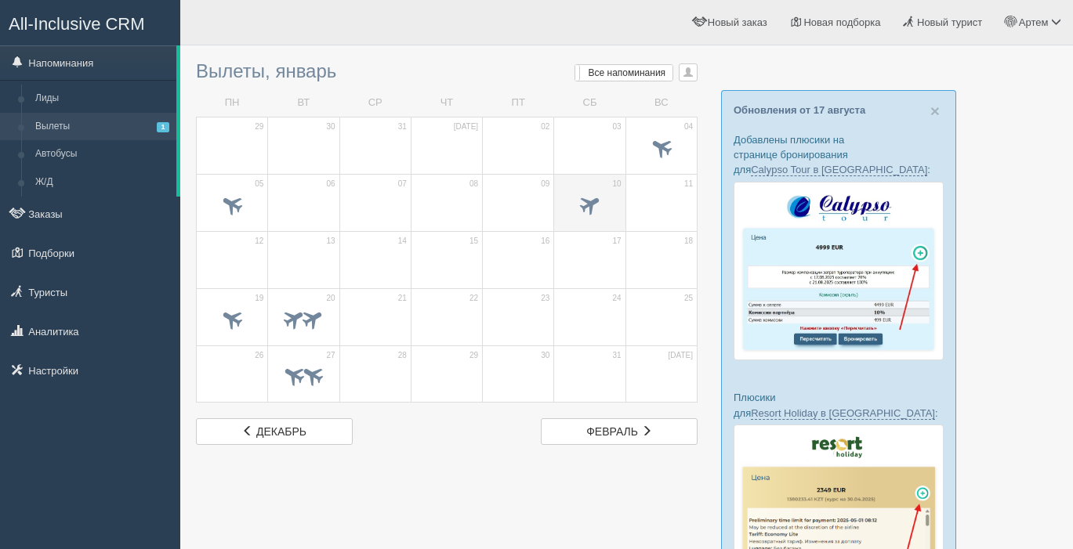
click at [588, 205] on span at bounding box center [590, 204] width 26 height 26
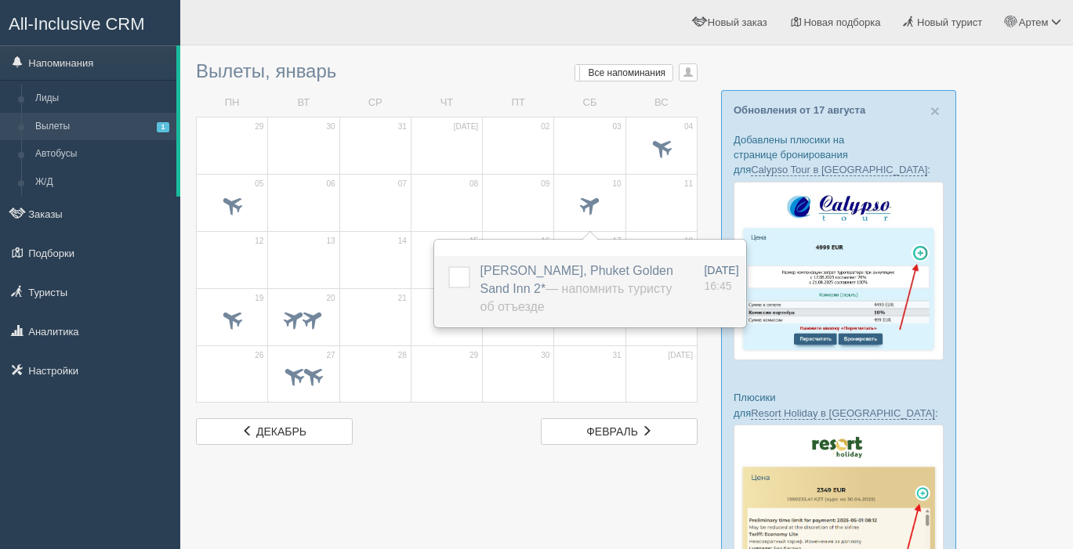
click at [577, 275] on span "NAKYSBEKOV BAURZHAN, Phuket Golden Sand Inn 2* — Напомнить туристу об отъезде" at bounding box center [576, 288] width 193 height 49
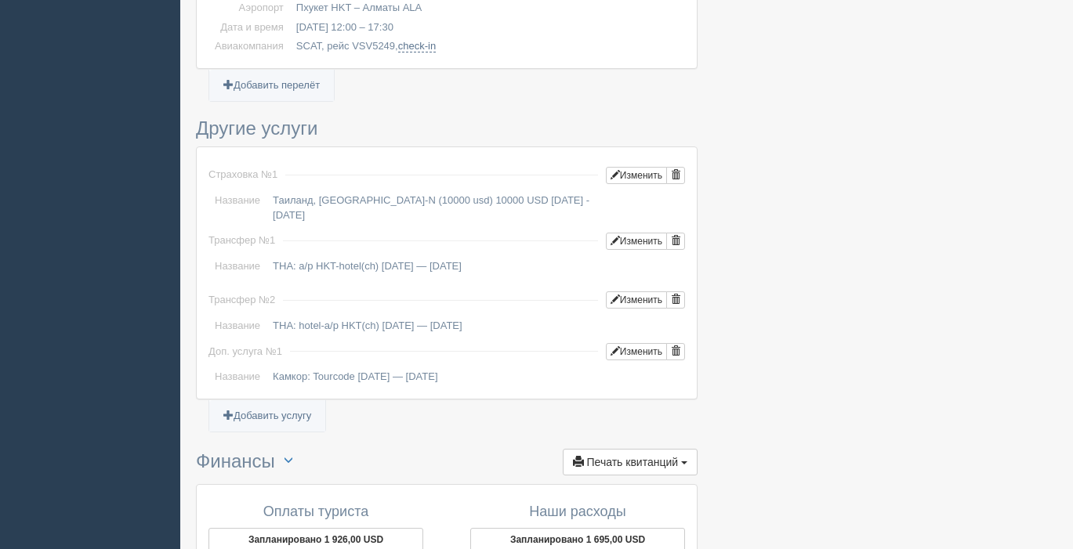
scroll to position [1349, 0]
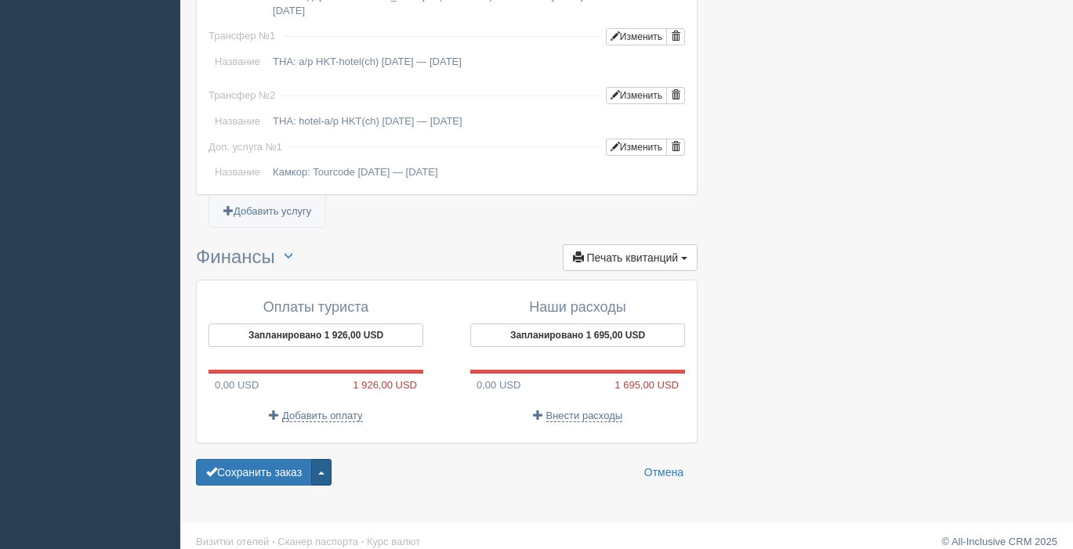
click at [327, 459] on button "button" at bounding box center [321, 472] width 20 height 27
click at [284, 431] on link "Удалить заказ" at bounding box center [264, 444] width 134 height 26
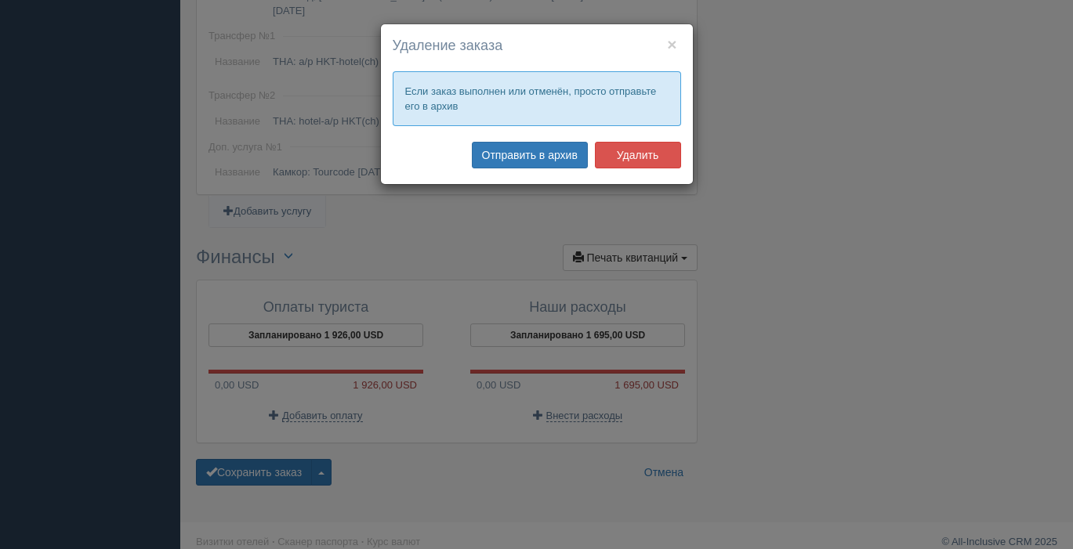
click at [635, 168] on div "Отправить в архив Удалить" at bounding box center [537, 157] width 288 height 31
click at [639, 157] on button "Удалить" at bounding box center [638, 155] width 86 height 27
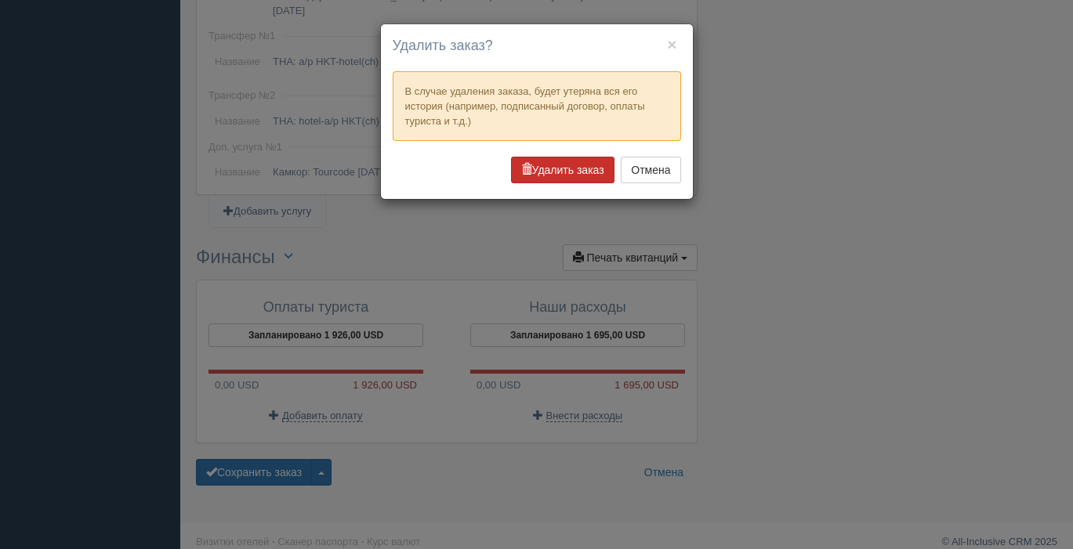
click at [567, 168] on button "Удалить заказ" at bounding box center [562, 170] width 103 height 27
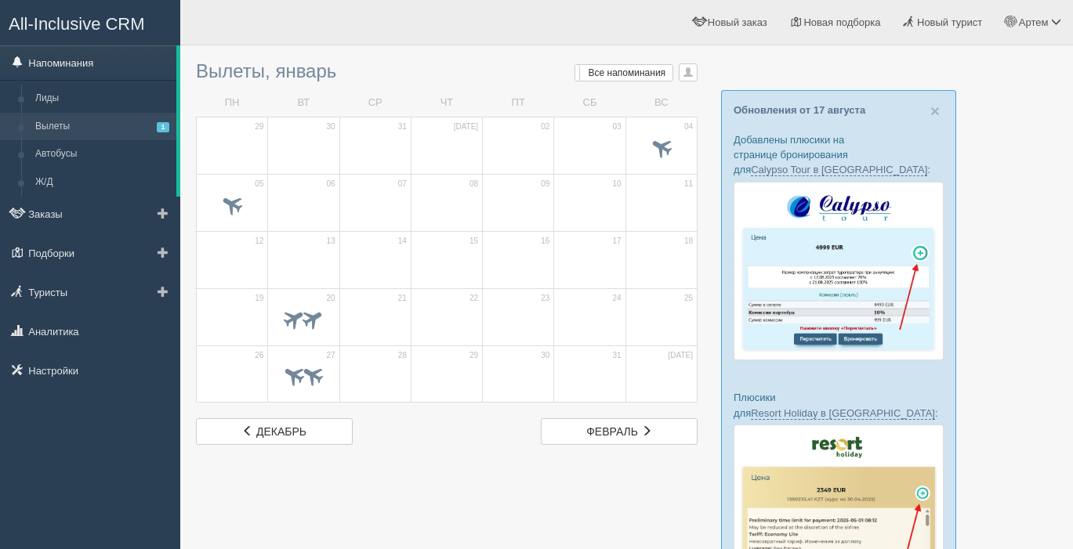
click at [71, 65] on link "Напоминания" at bounding box center [88, 62] width 176 height 34
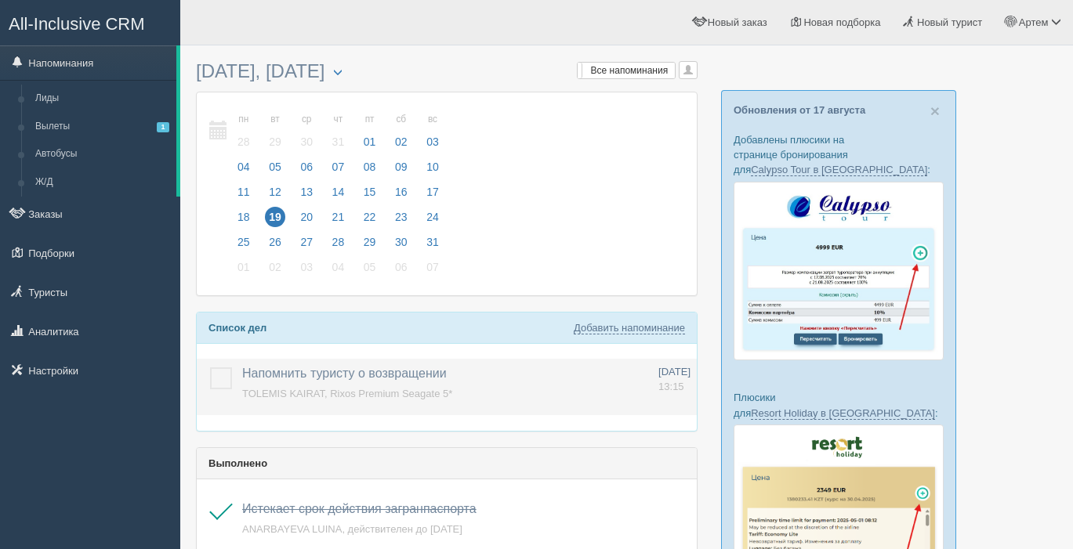
click at [210, 367] on label at bounding box center [210, 367] width 0 height 0
click at [0, 0] on input "checkbox" at bounding box center [0, 0] width 0 height 0
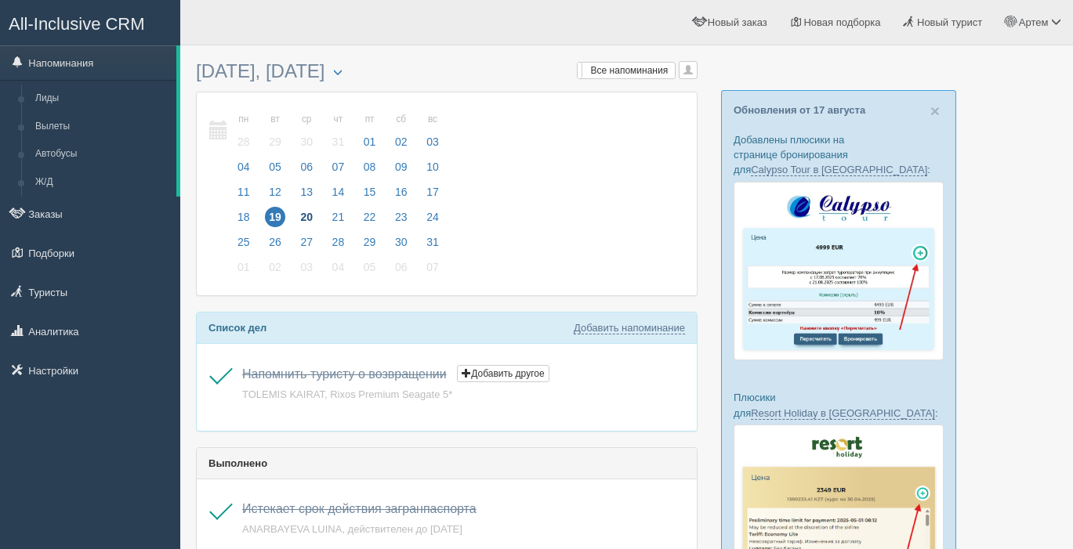
click at [307, 215] on span "20" at bounding box center [306, 217] width 20 height 20
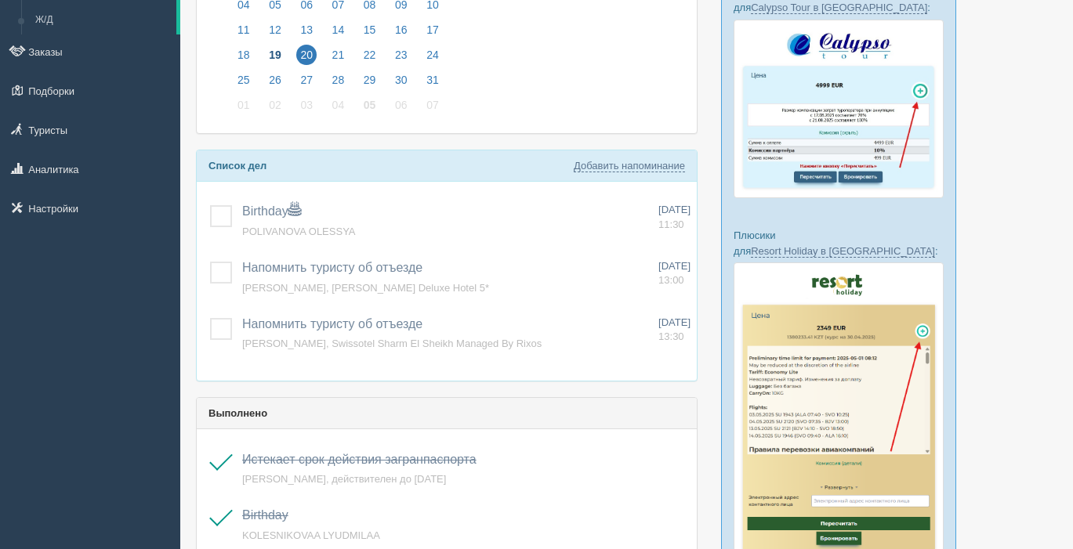
scroll to position [160, 0]
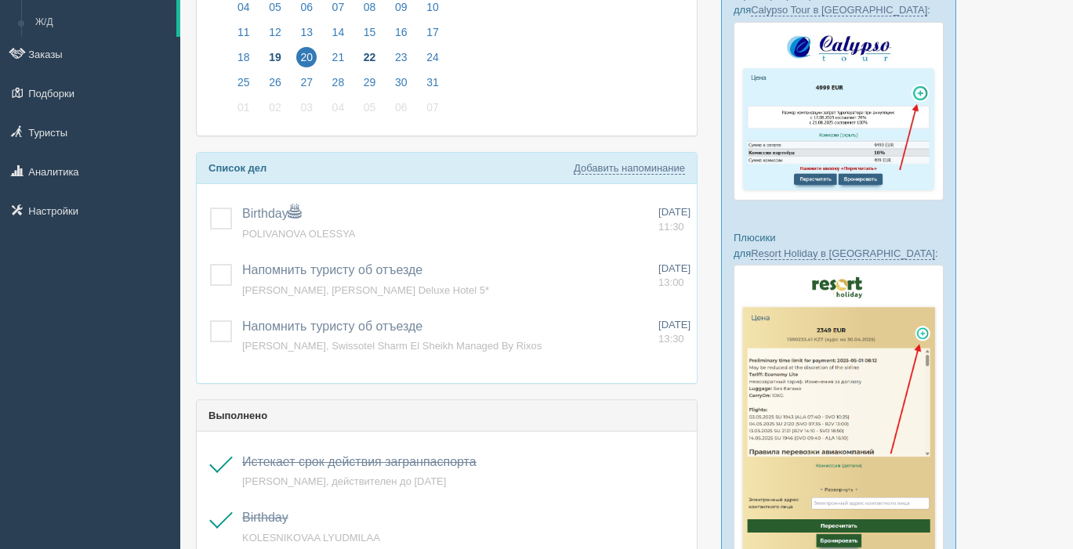
click at [362, 54] on span "22" at bounding box center [370, 57] width 20 height 20
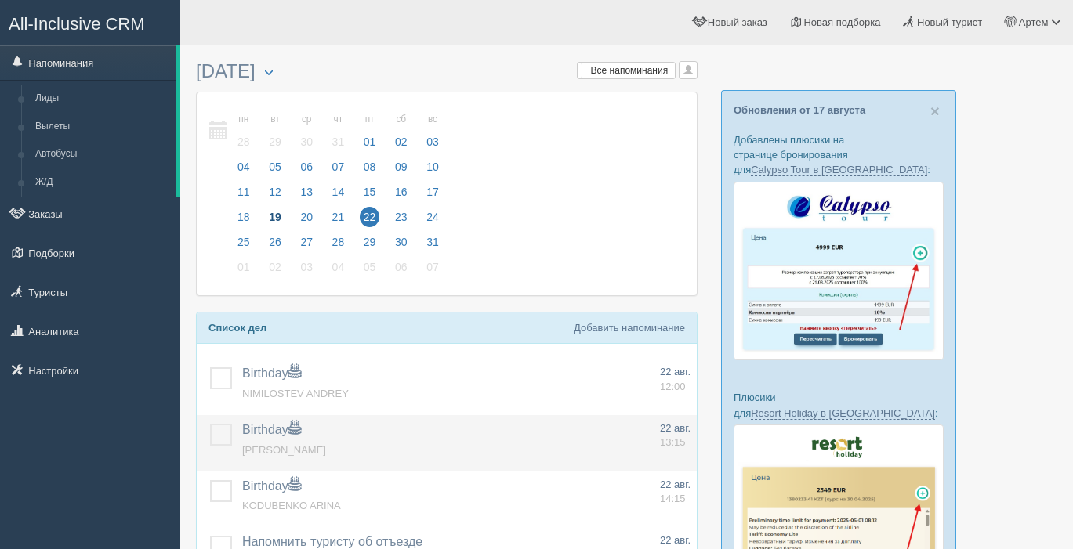
scroll to position [85, 0]
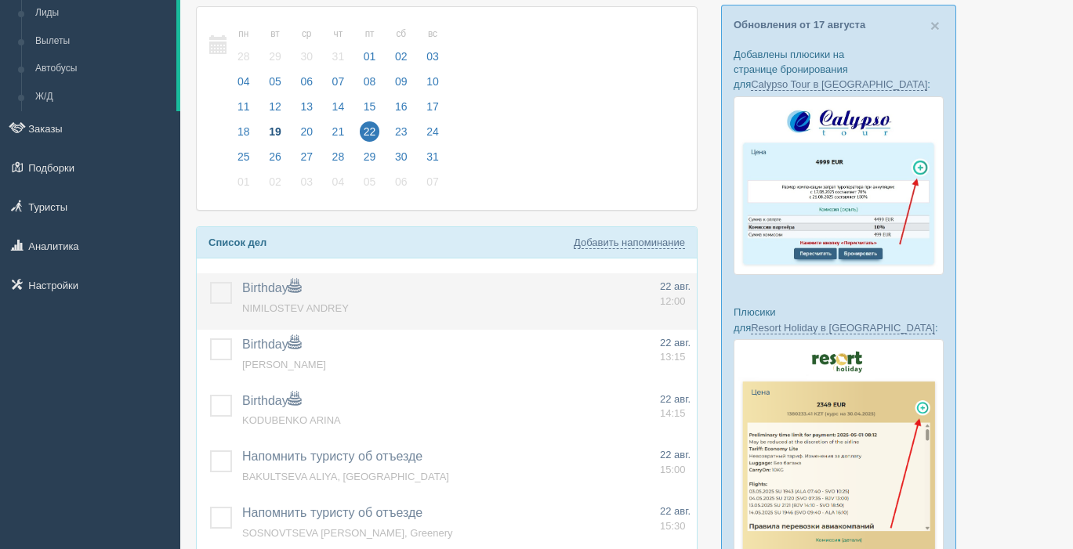
click at [210, 282] on label at bounding box center [210, 282] width 0 height 0
click at [0, 0] on input "checkbox" at bounding box center [0, 0] width 0 height 0
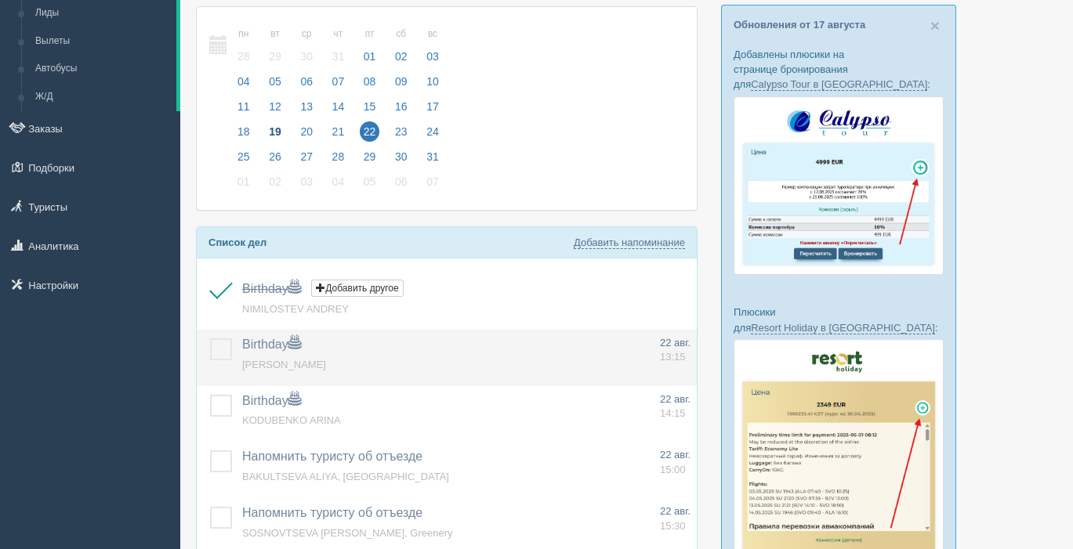
click at [210, 338] on label at bounding box center [210, 338] width 0 height 0
click at [0, 0] on input "checkbox" at bounding box center [0, 0] width 0 height 0
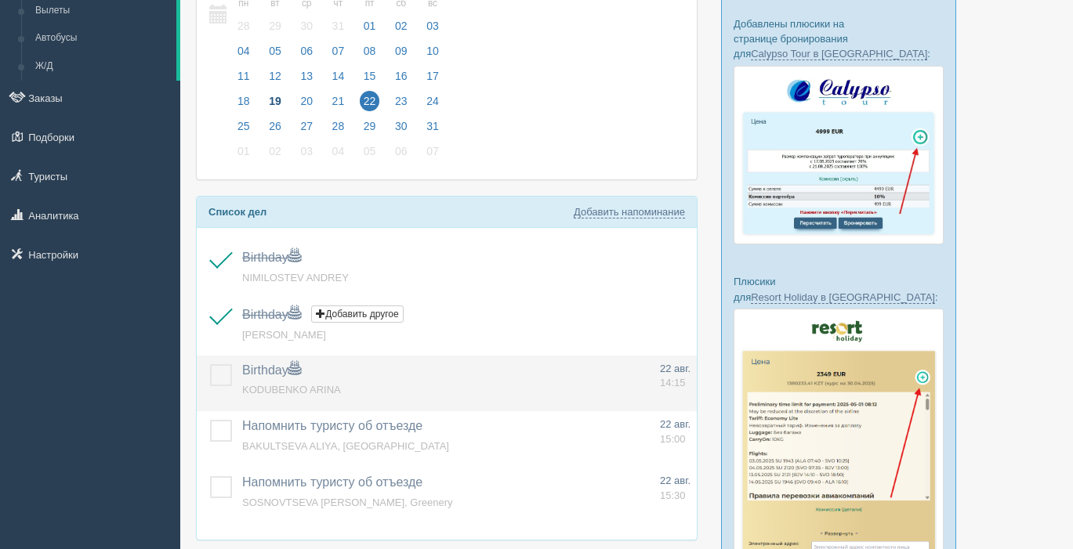
scroll to position [120, 0]
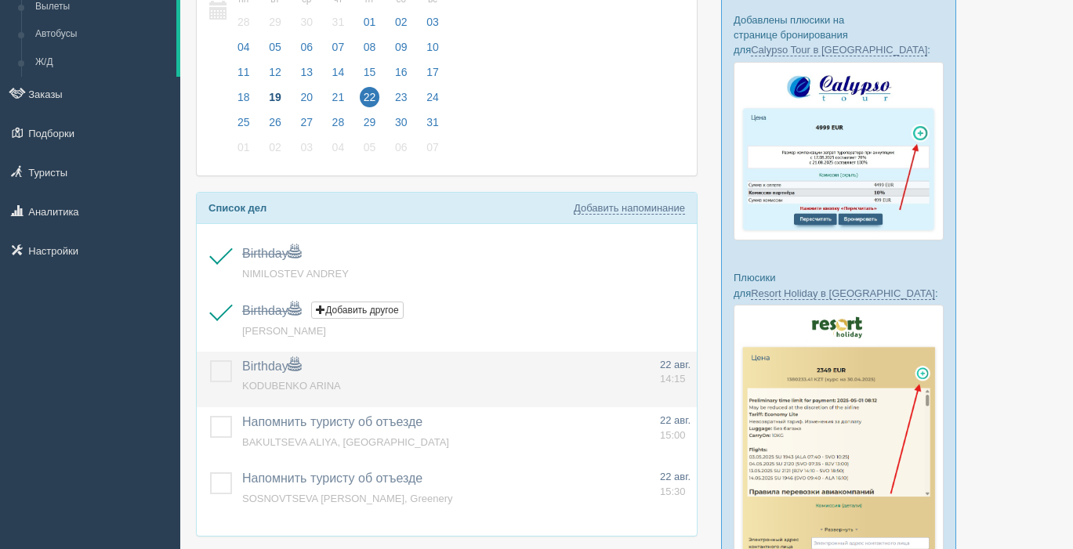
click at [210, 360] on label at bounding box center [210, 360] width 0 height 0
click at [0, 0] on input "checkbox" at bounding box center [0, 0] width 0 height 0
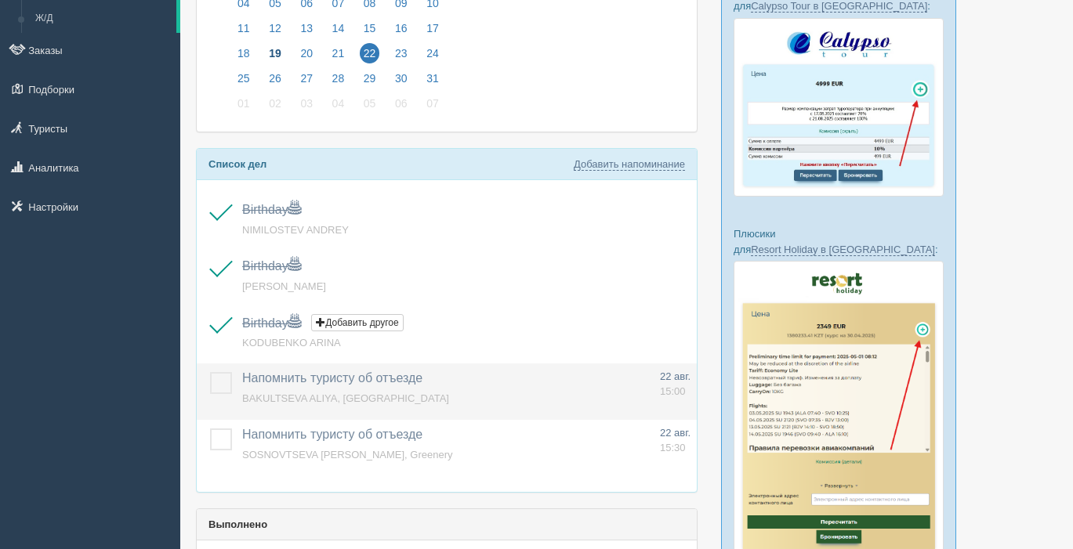
scroll to position [158, 0]
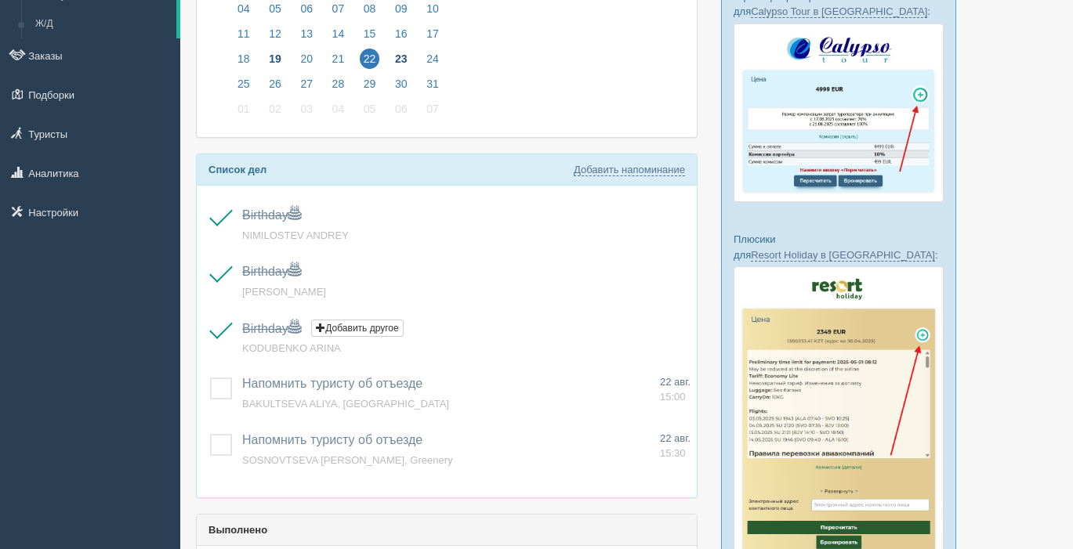
click at [396, 56] on span "23" at bounding box center [401, 59] width 20 height 20
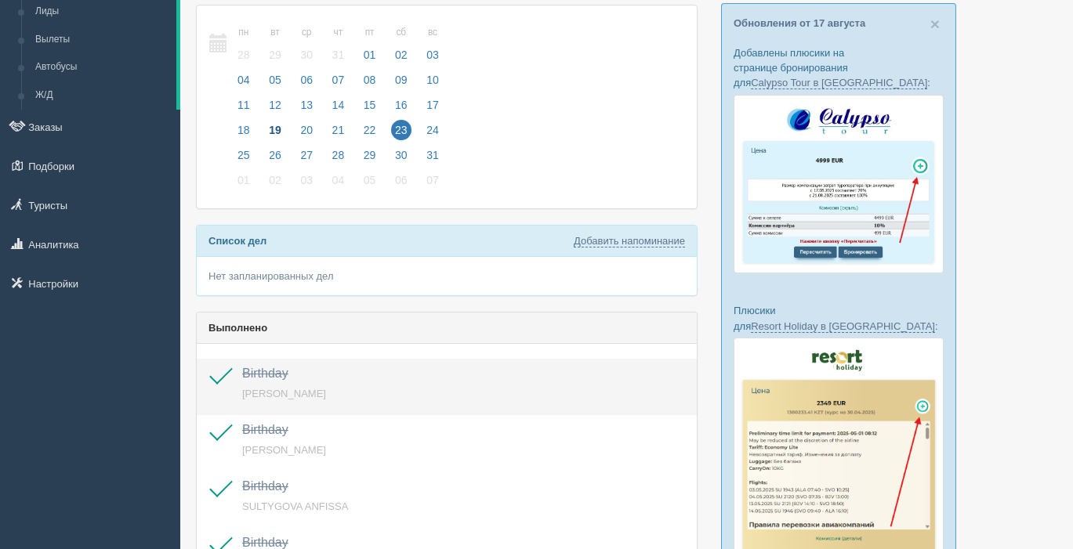
scroll to position [116, 0]
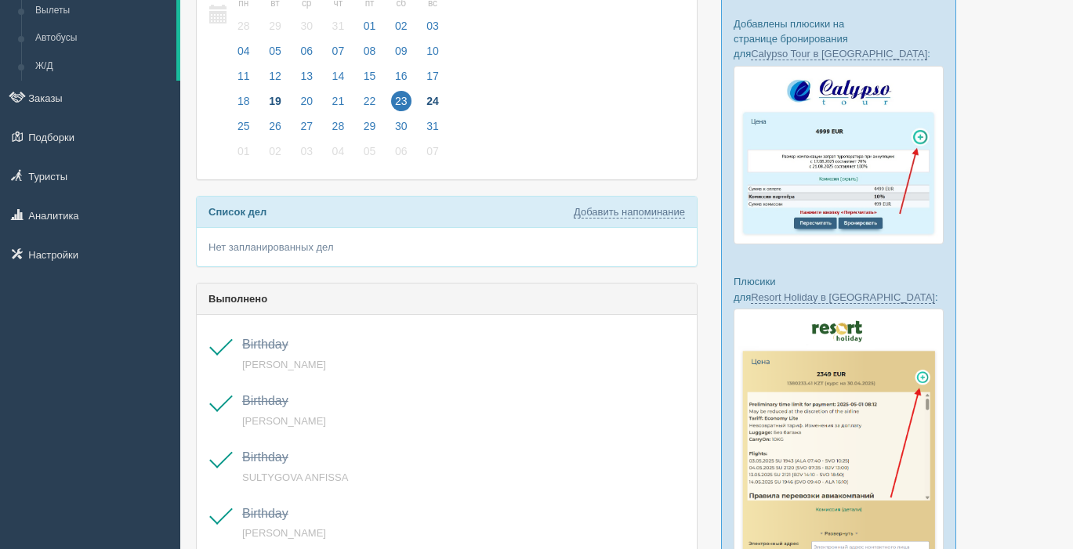
click at [436, 100] on span "24" at bounding box center [432, 101] width 20 height 20
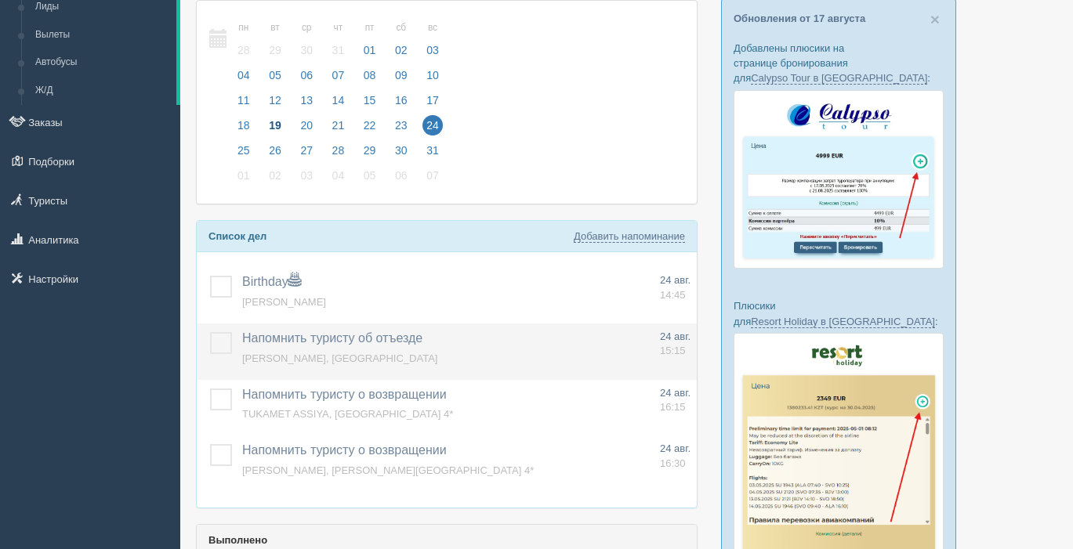
scroll to position [92, 0]
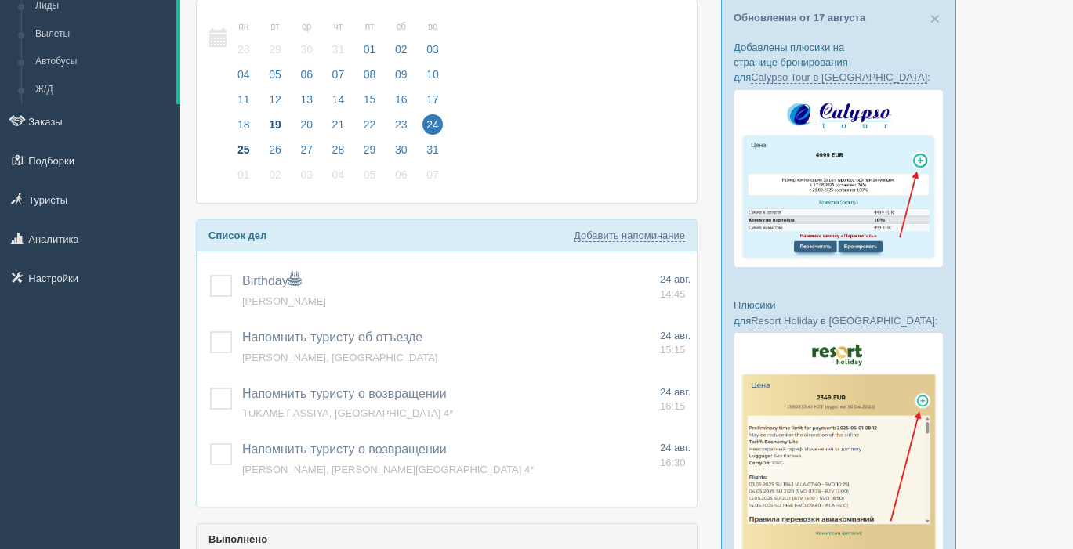
click at [245, 147] on span "25" at bounding box center [243, 149] width 20 height 20
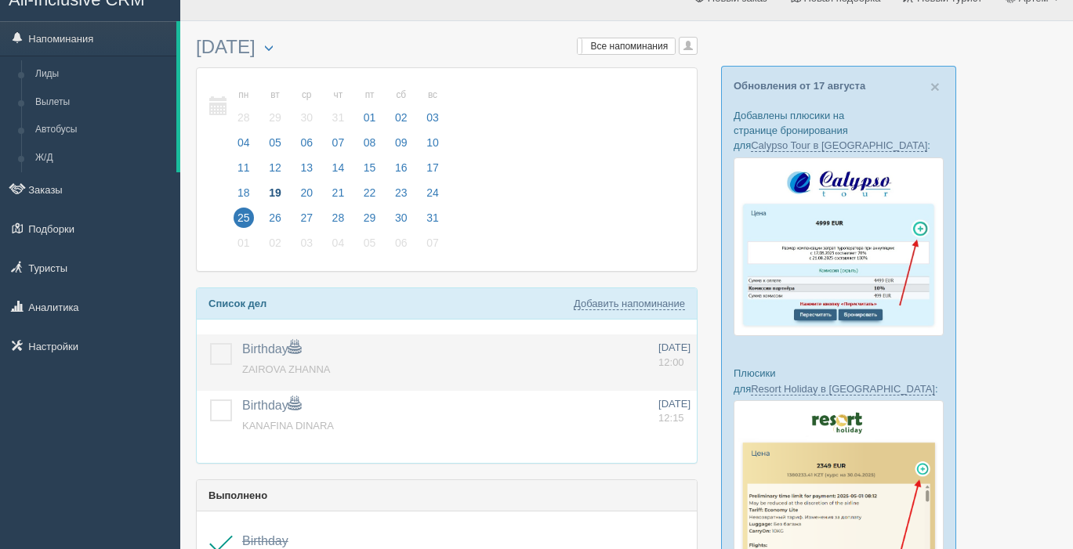
scroll to position [25, 0]
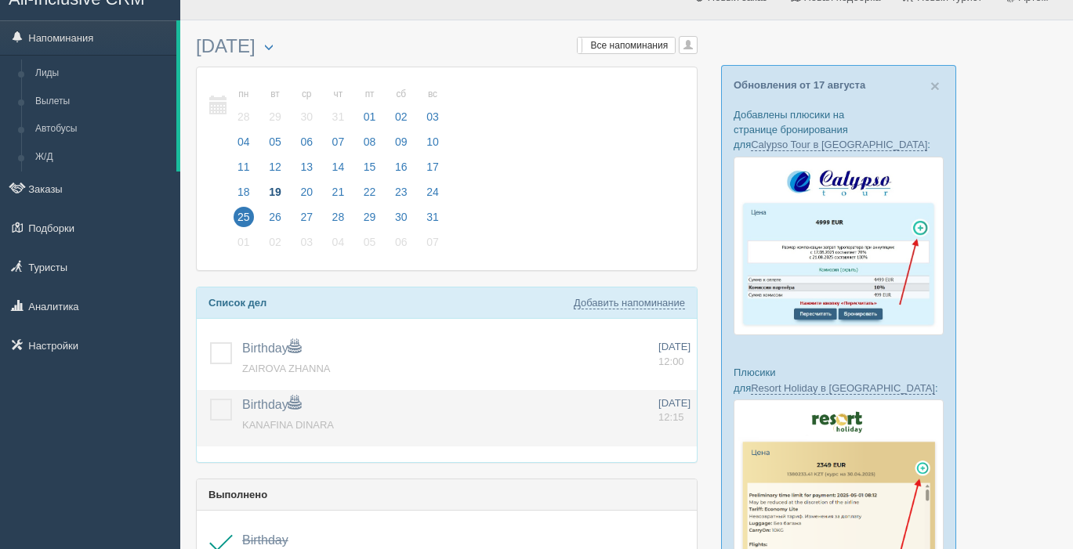
drag, startPoint x: 219, startPoint y: 346, endPoint x: 244, endPoint y: 401, distance: 60.3
click at [210, 342] on label at bounding box center [210, 342] width 0 height 0
click at [0, 0] on input "checkbox" at bounding box center [0, 0] width 0 height 0
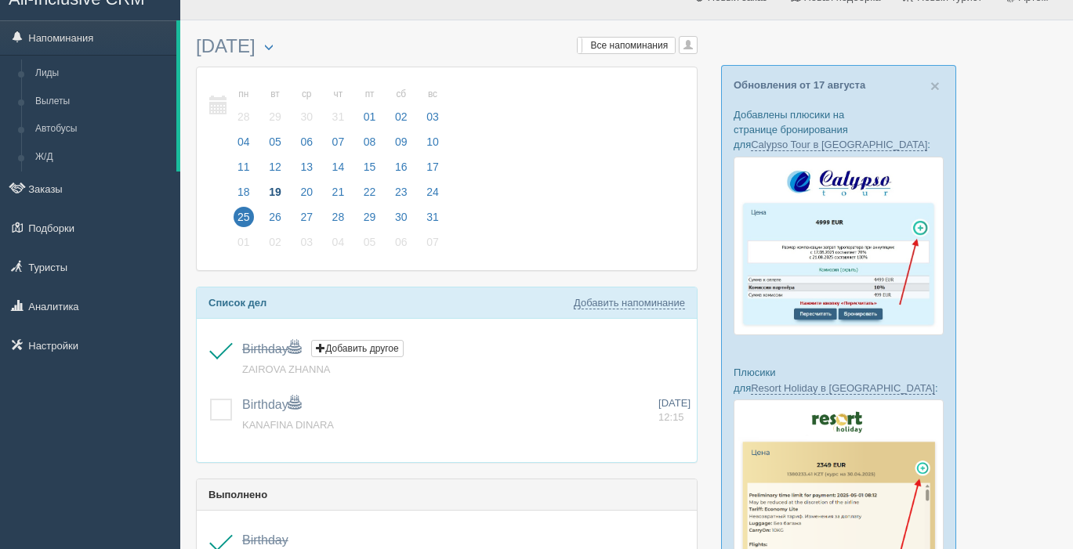
drag, startPoint x: 222, startPoint y: 411, endPoint x: 273, endPoint y: 268, distance: 152.2
click at [210, 399] on label at bounding box center [210, 399] width 0 height 0
click at [0, 0] on input "checkbox" at bounding box center [0, 0] width 0 height 0
click at [274, 215] on span "26" at bounding box center [275, 217] width 20 height 20
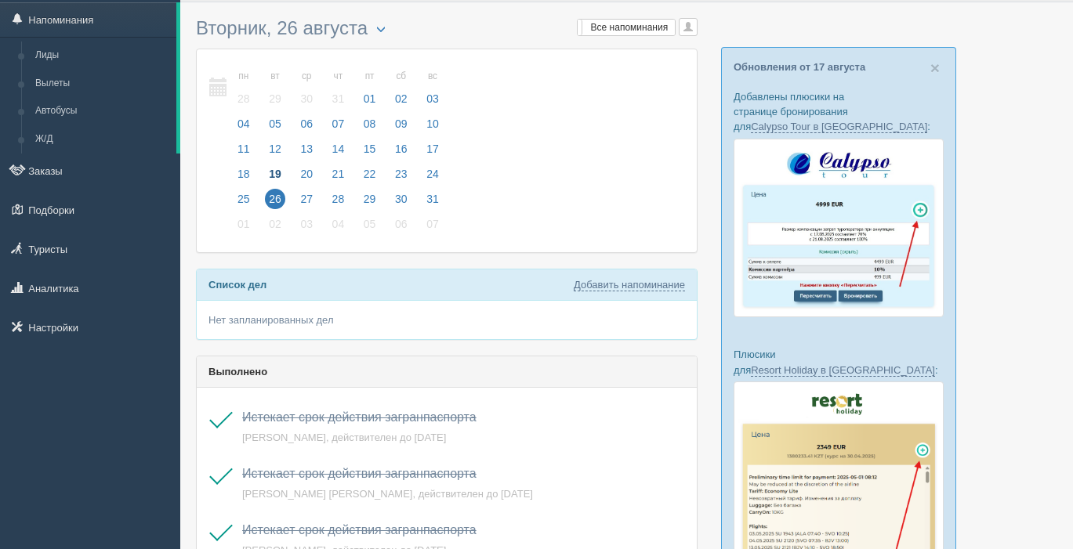
scroll to position [19, 0]
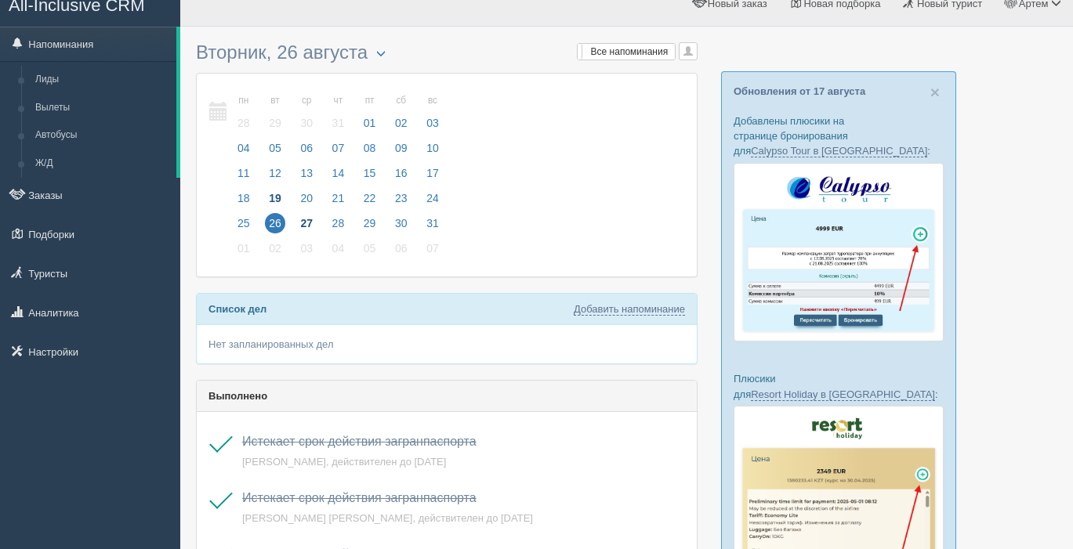
click at [304, 215] on span "27" at bounding box center [306, 223] width 20 height 20
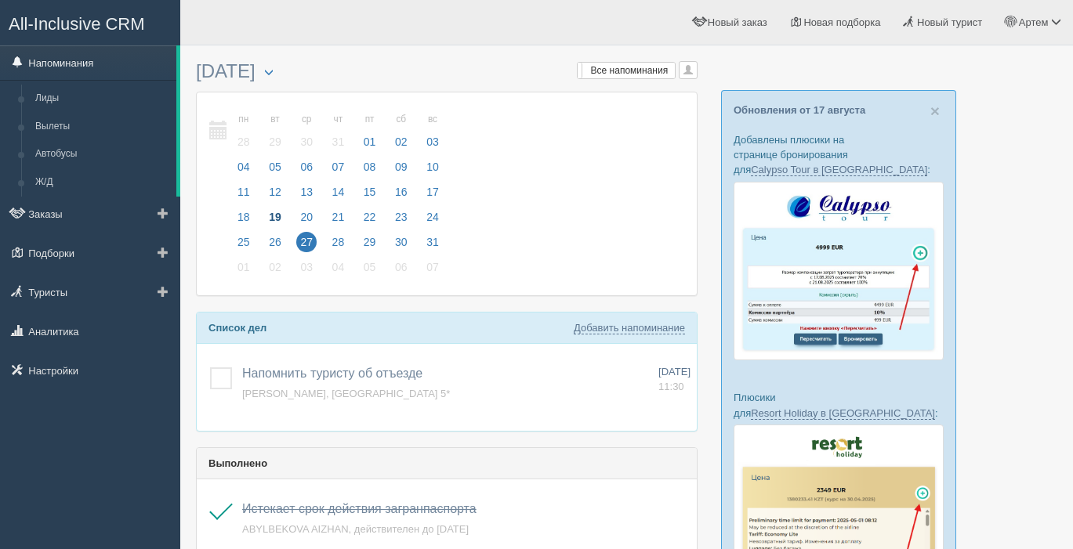
click at [71, 60] on link "Напоминания" at bounding box center [88, 62] width 176 height 34
